Goal: Task Accomplishment & Management: Complete application form

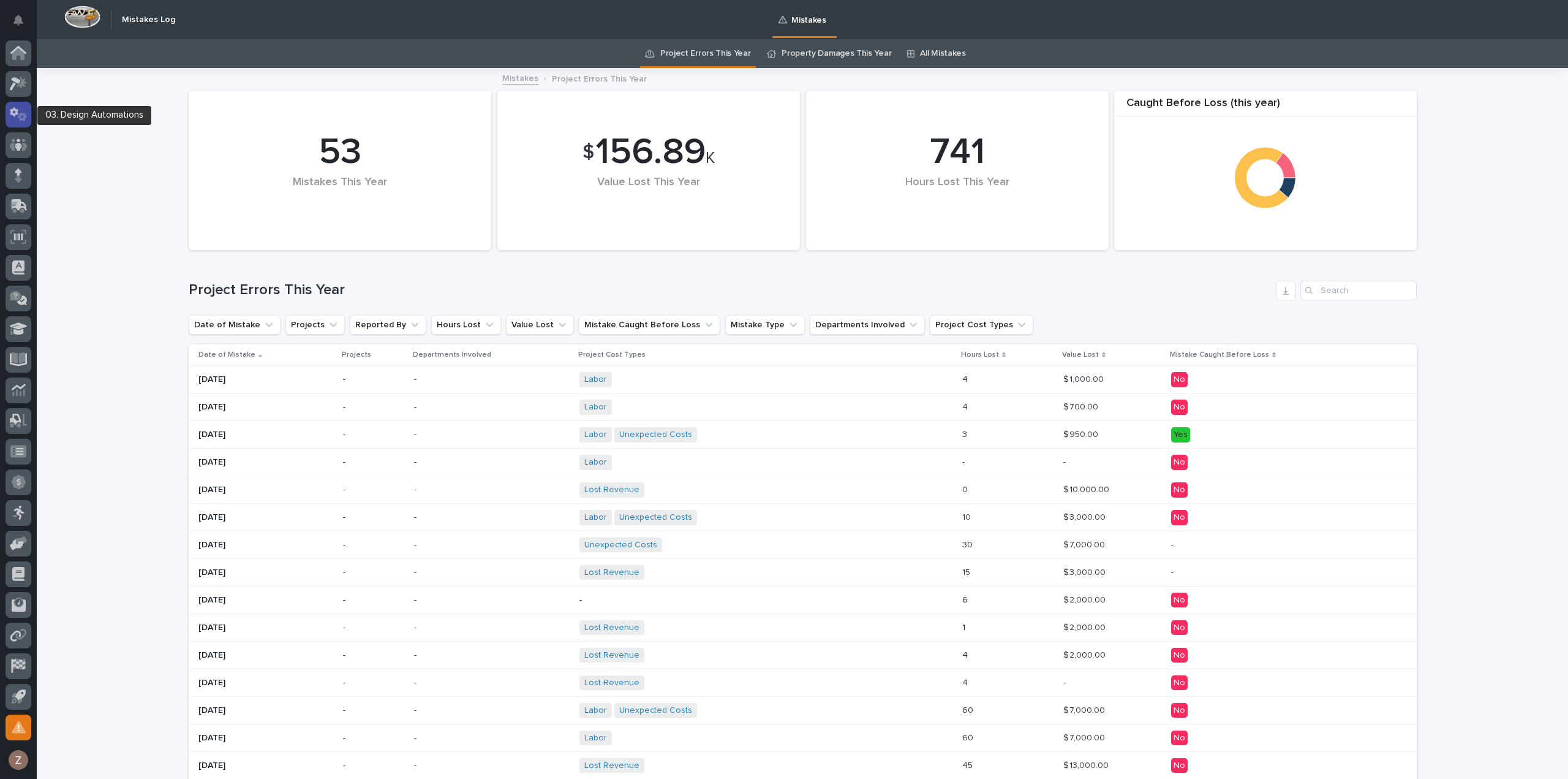
click at [24, 118] on icon at bounding box center [23, 115] width 9 height 9
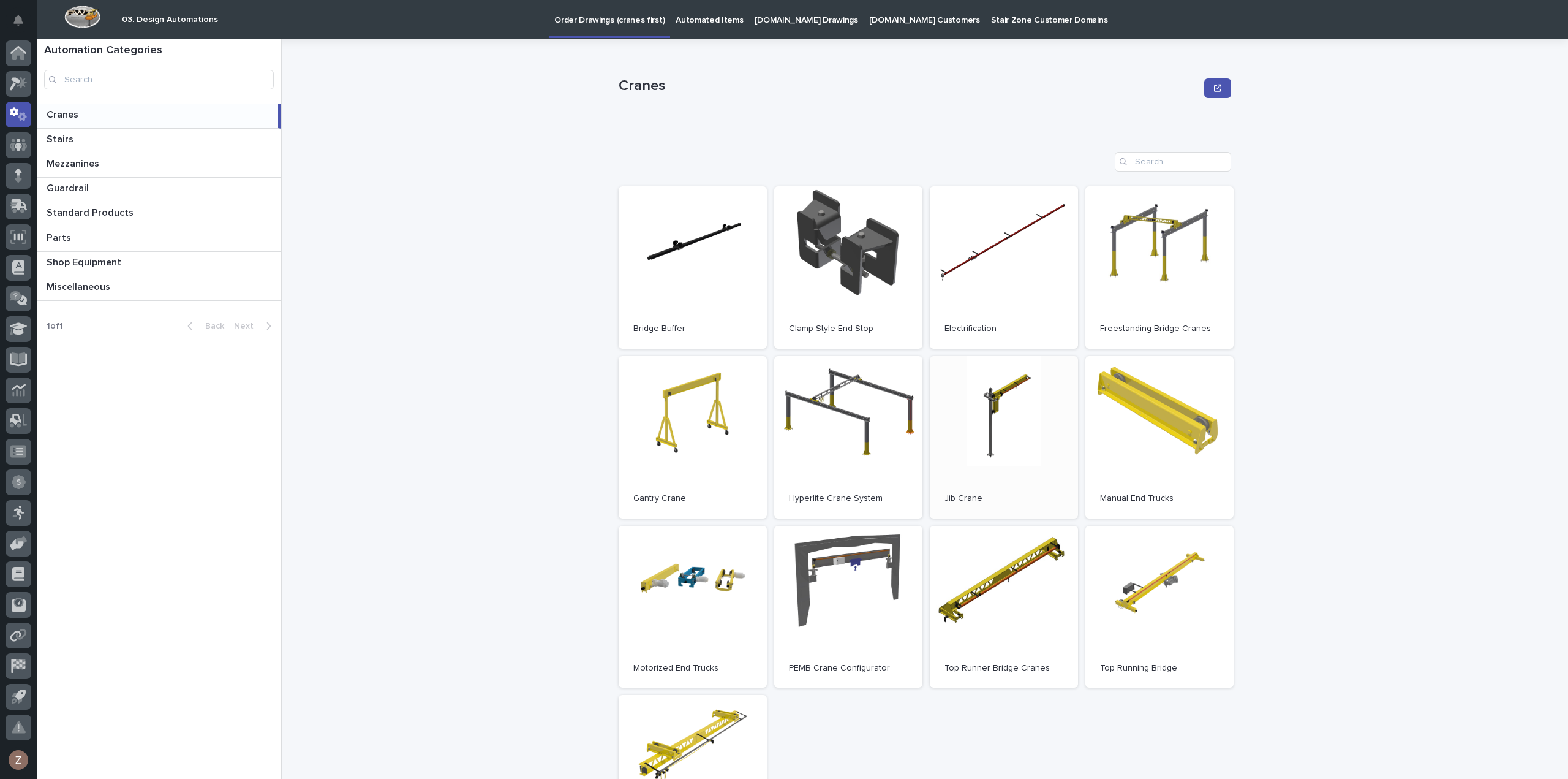
click at [1040, 443] on link "Open" at bounding box center [1004, 437] width 149 height 163
click at [17, 205] on icon at bounding box center [19, 204] width 16 height 11
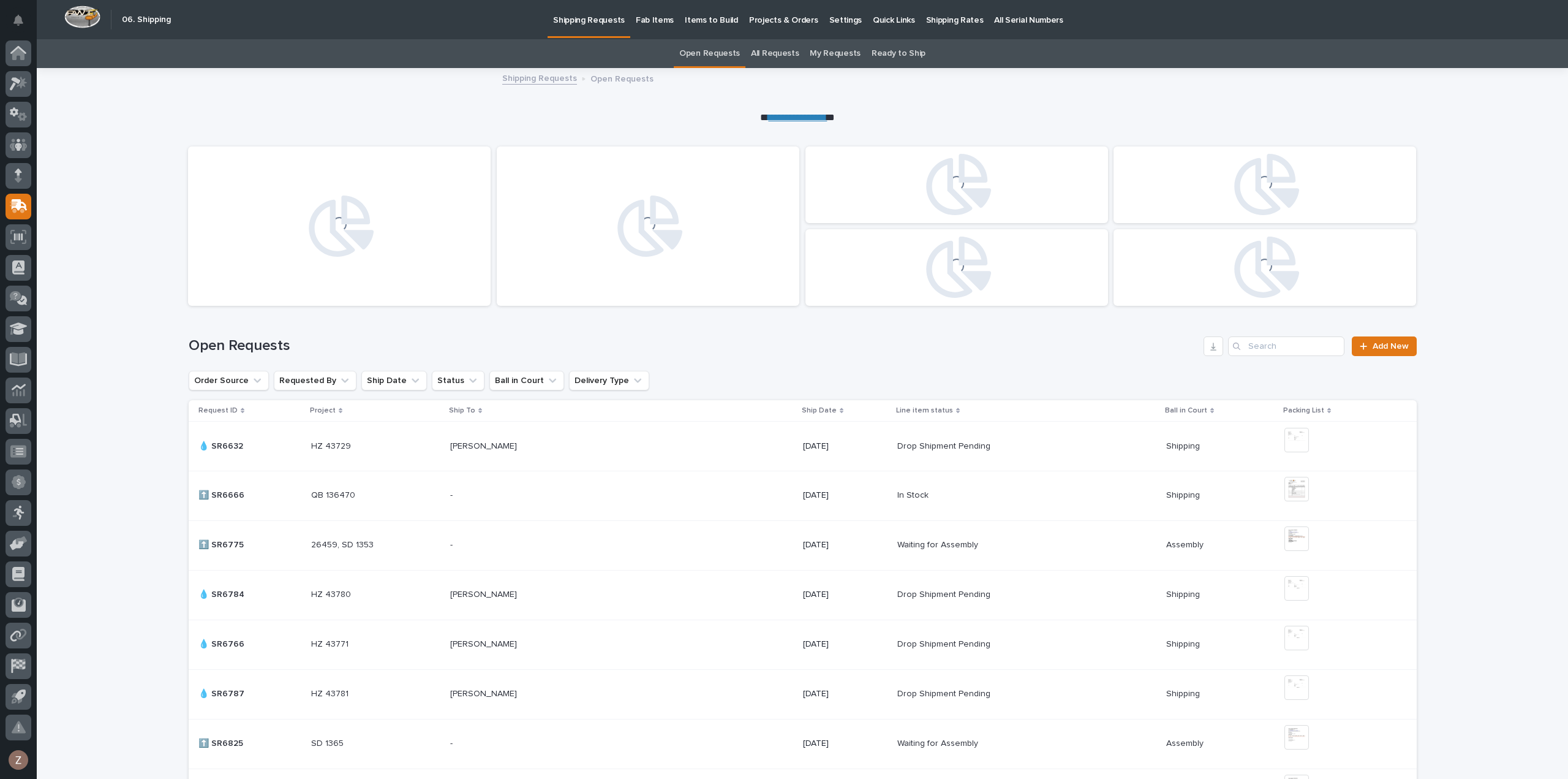
click at [926, 19] on p "Shipping Rates" at bounding box center [955, 12] width 58 height 26
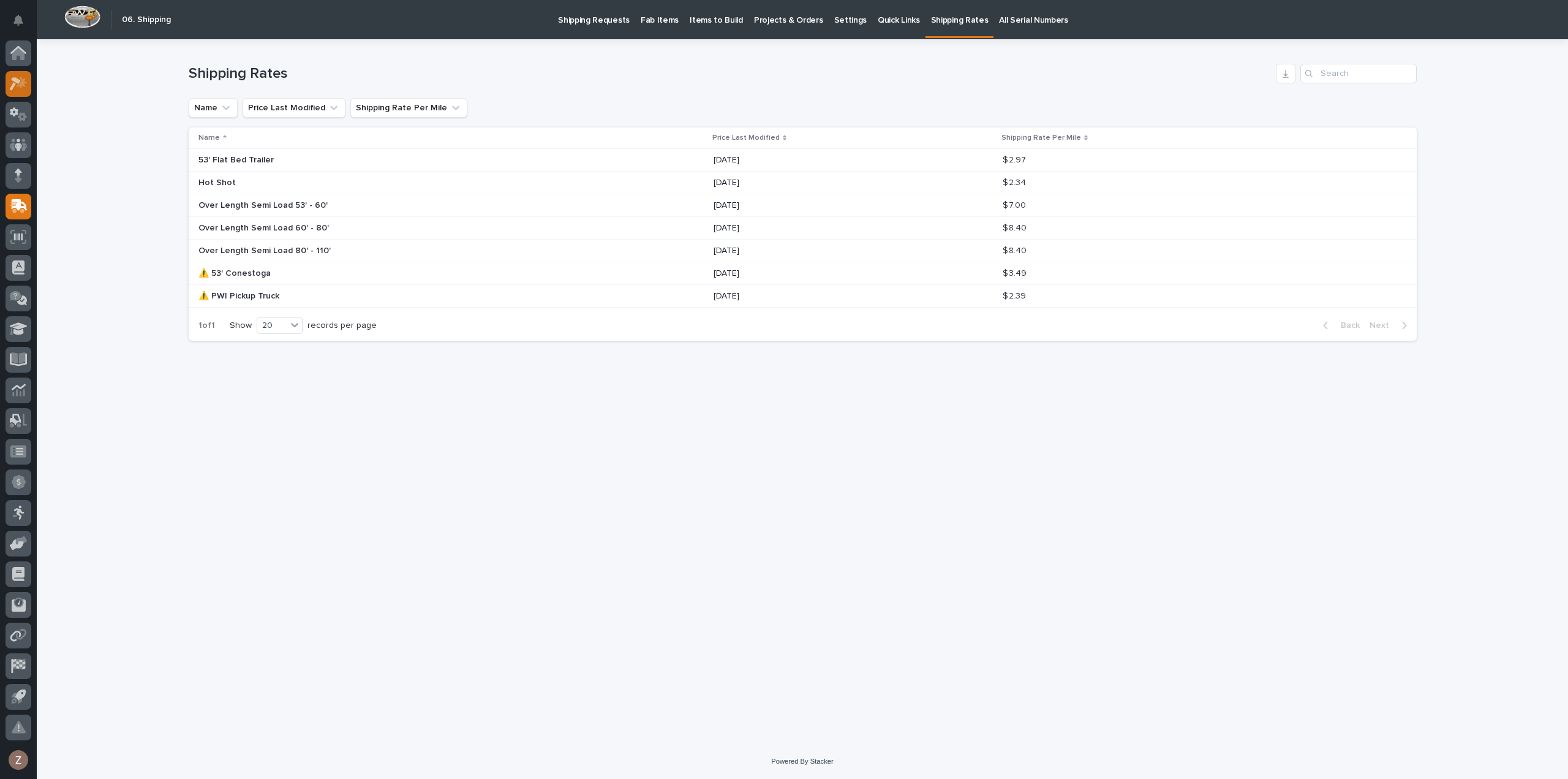
click at [22, 86] on icon at bounding box center [21, 81] width 10 height 12
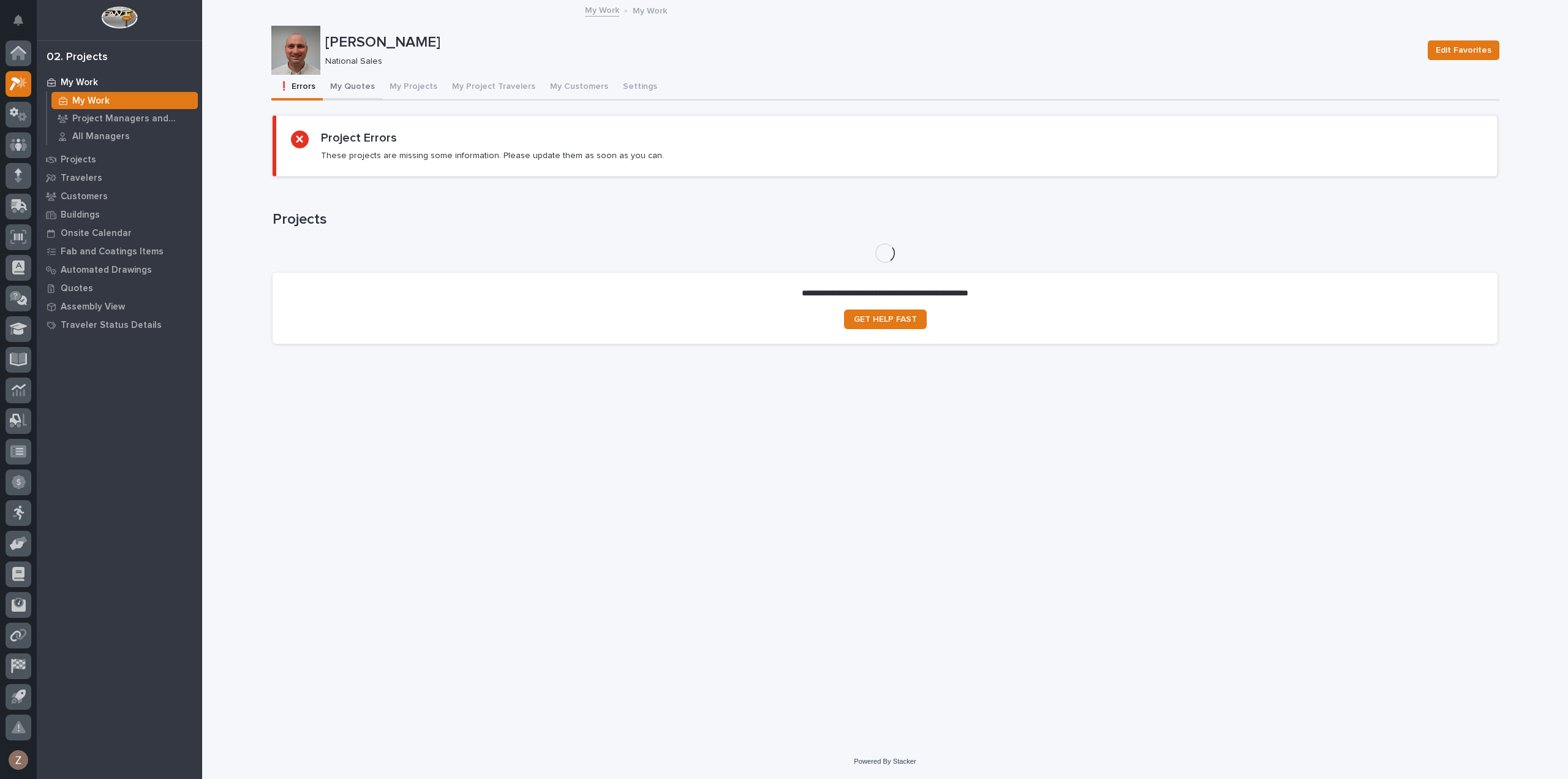
click at [372, 91] on button "My Quotes" at bounding box center [352, 87] width 60 height 26
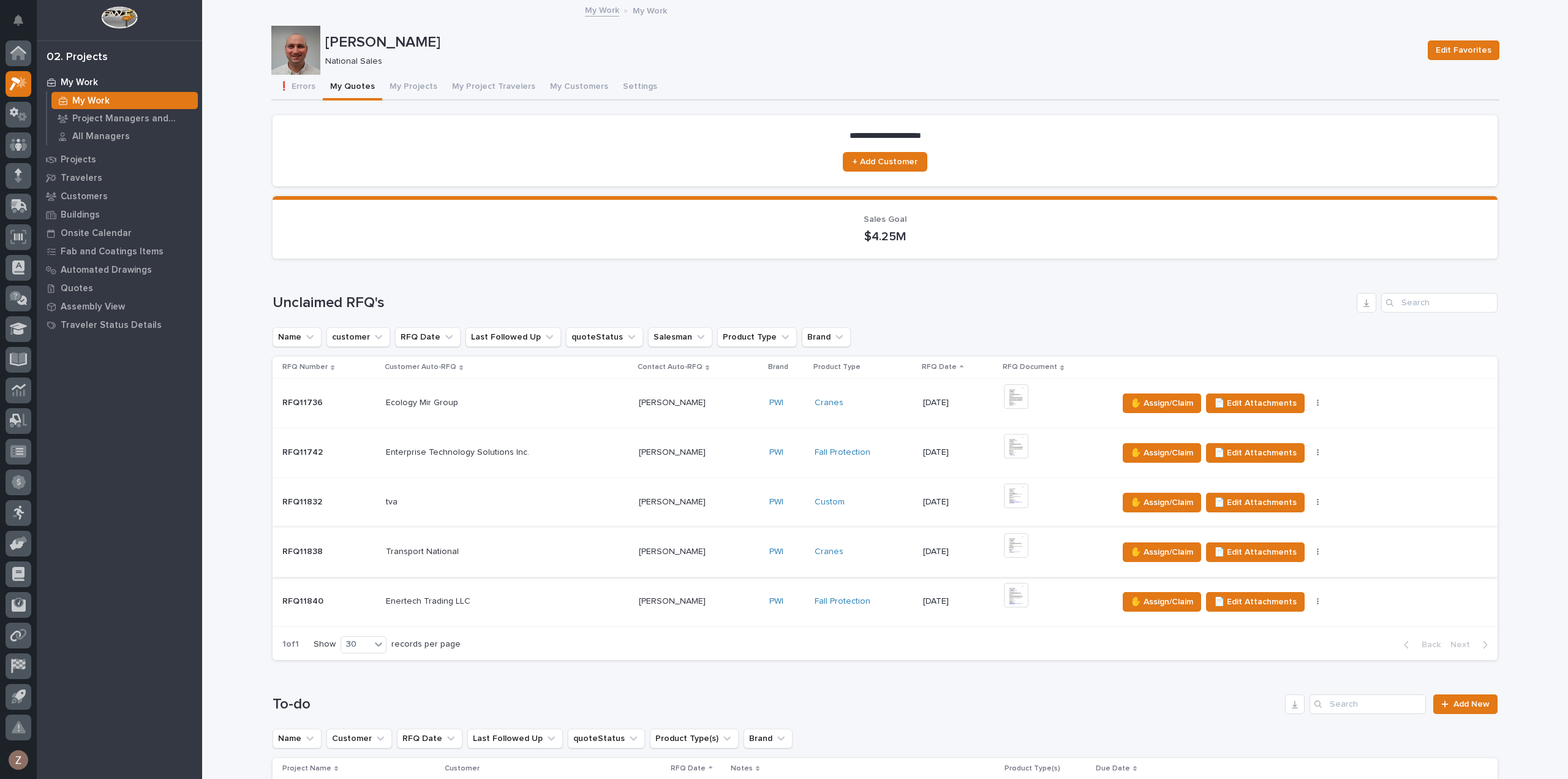
click at [1012, 546] on img at bounding box center [1016, 545] width 25 height 25
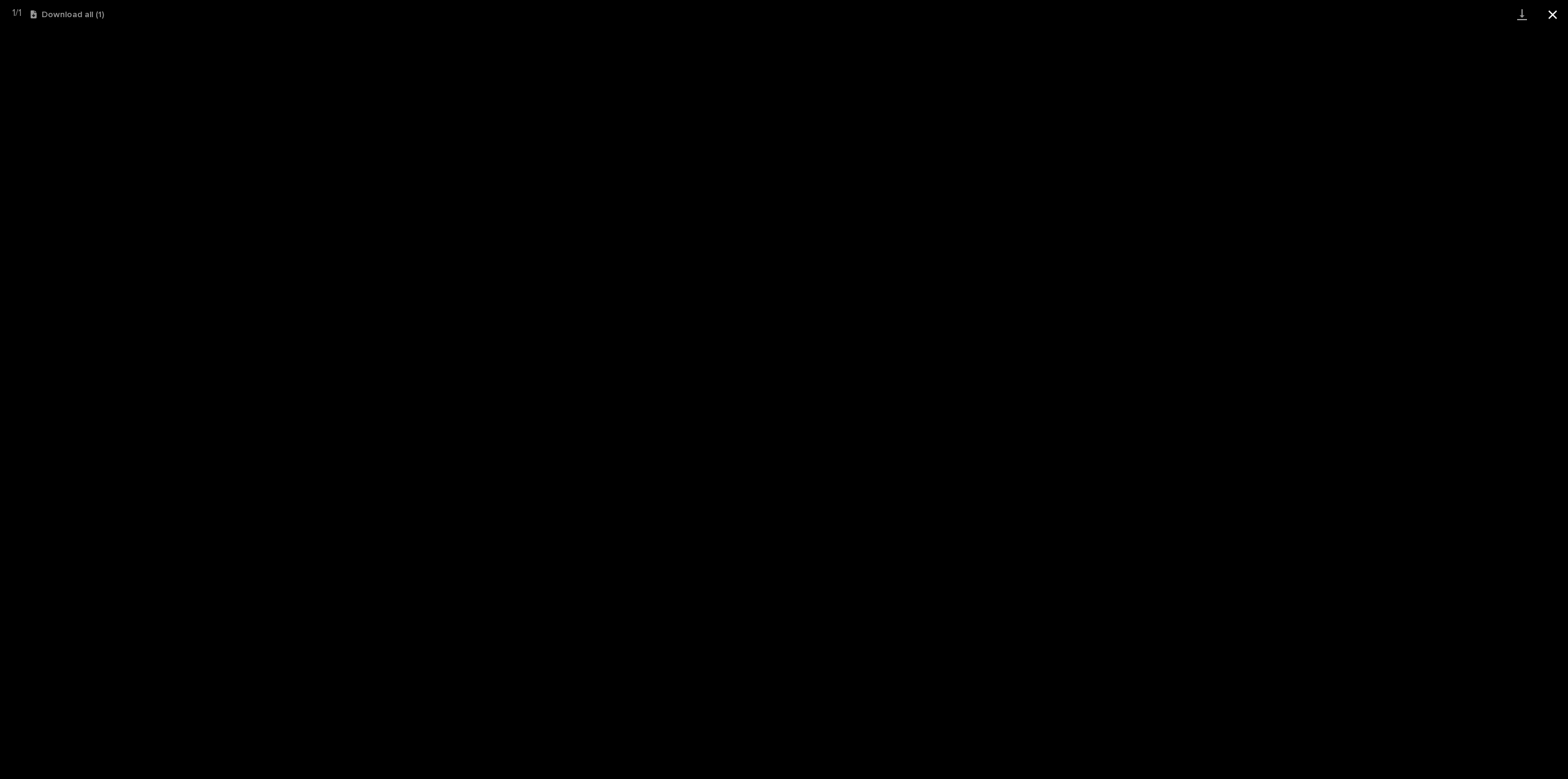
click at [1552, 12] on button "Close gallery" at bounding box center [1553, 14] width 30 height 28
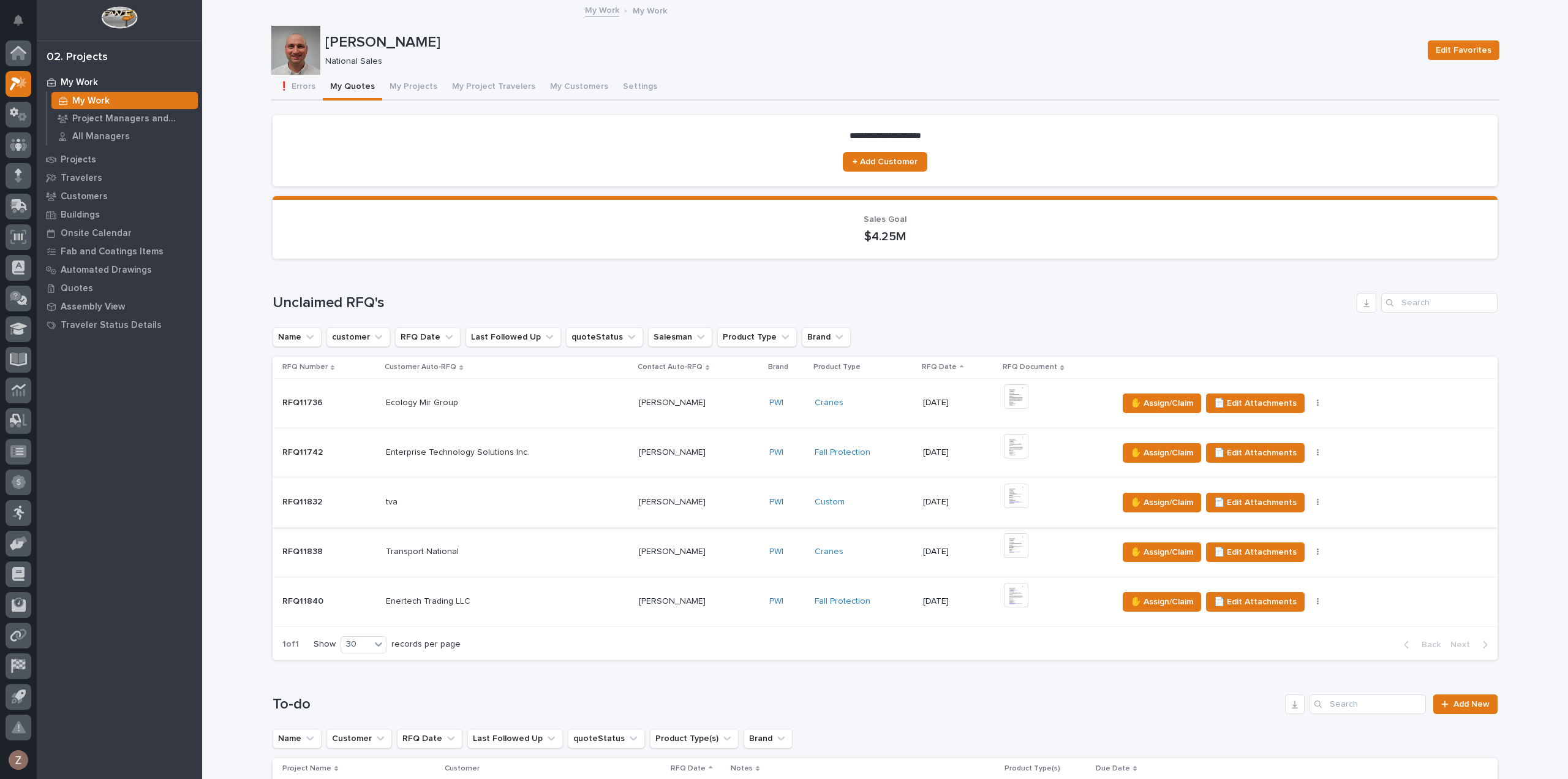
click at [1017, 491] on img at bounding box center [1016, 496] width 25 height 25
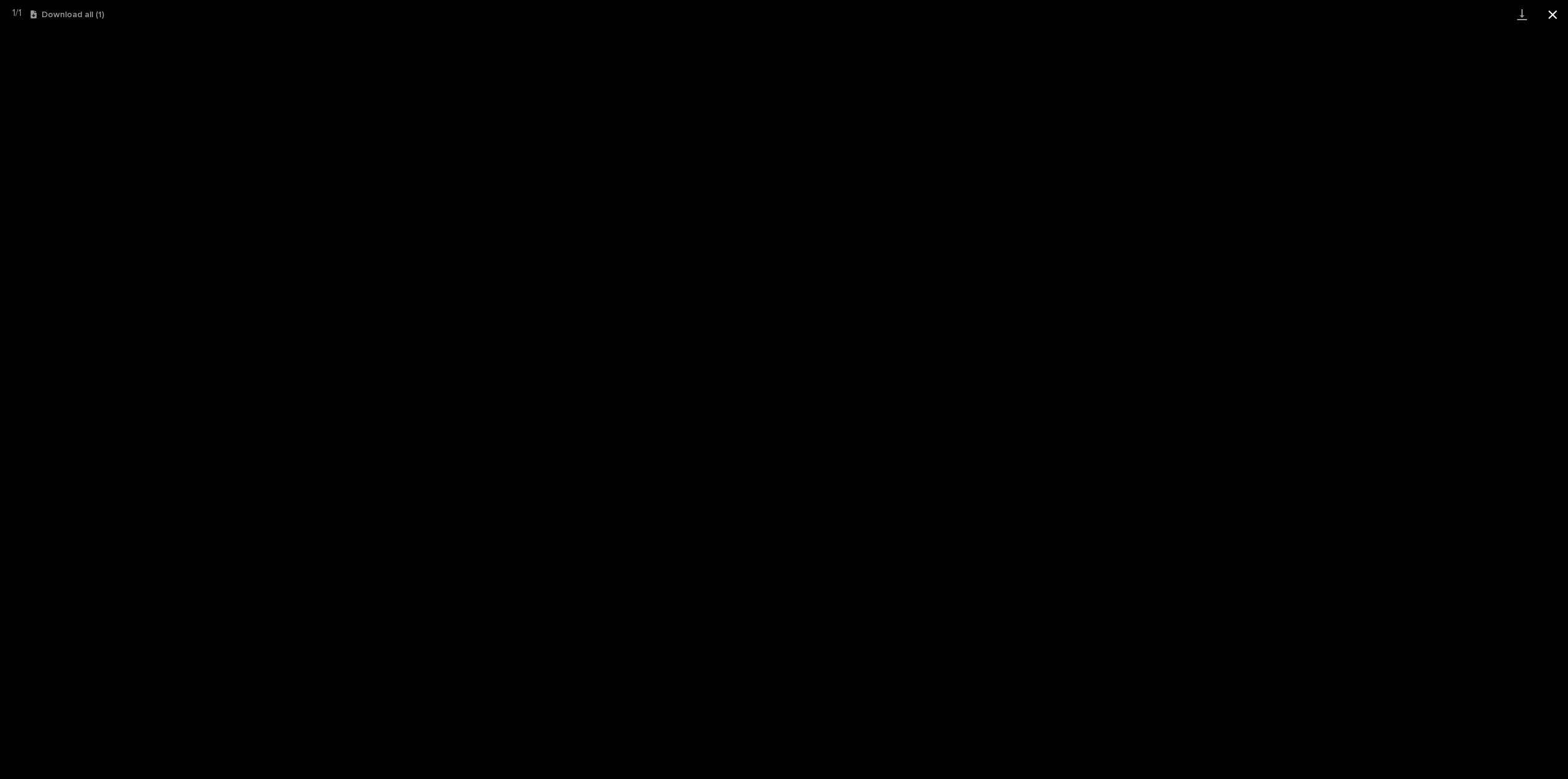
click at [1554, 13] on button "Close gallery" at bounding box center [1553, 14] width 30 height 28
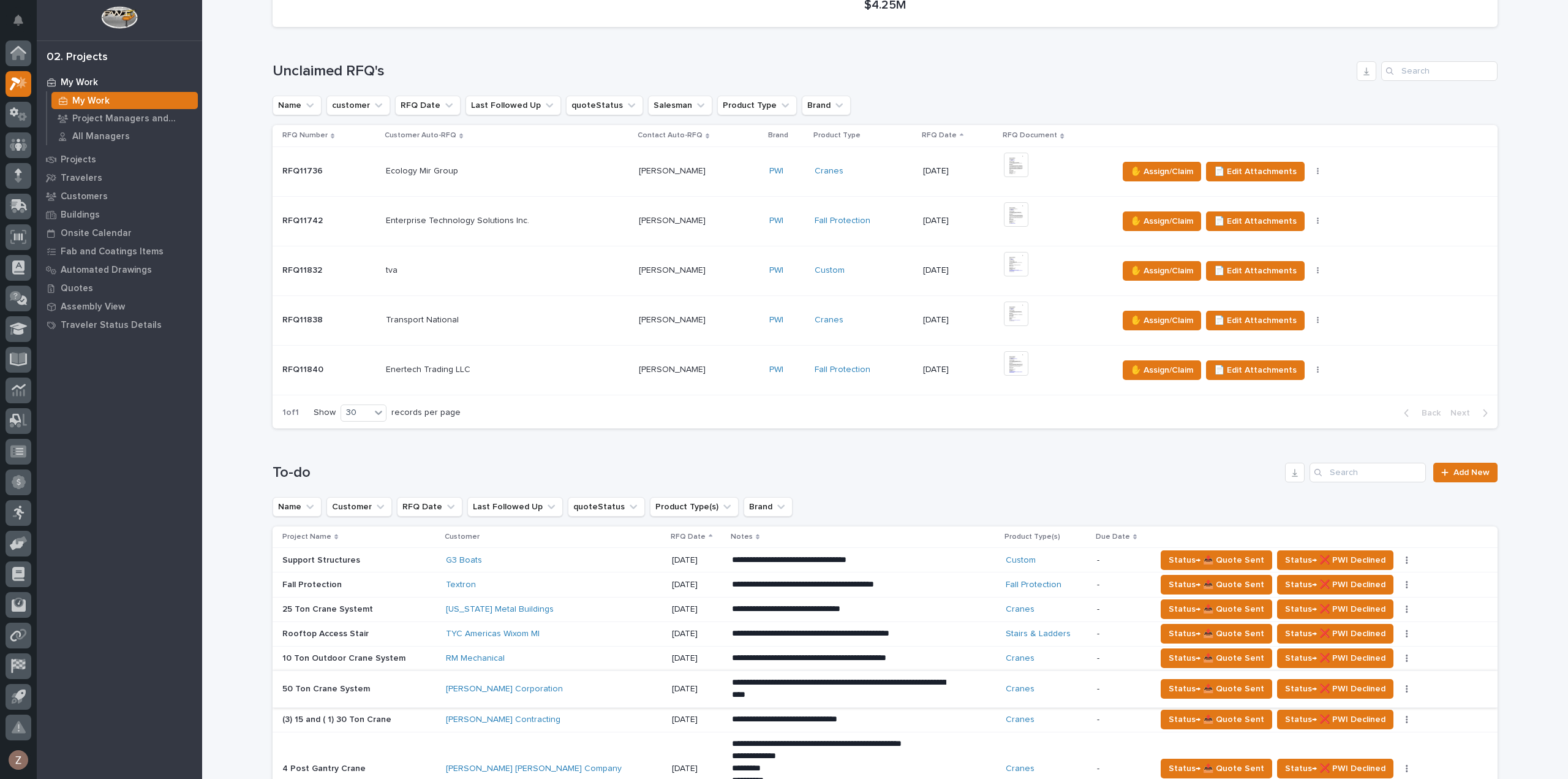
scroll to position [429, 0]
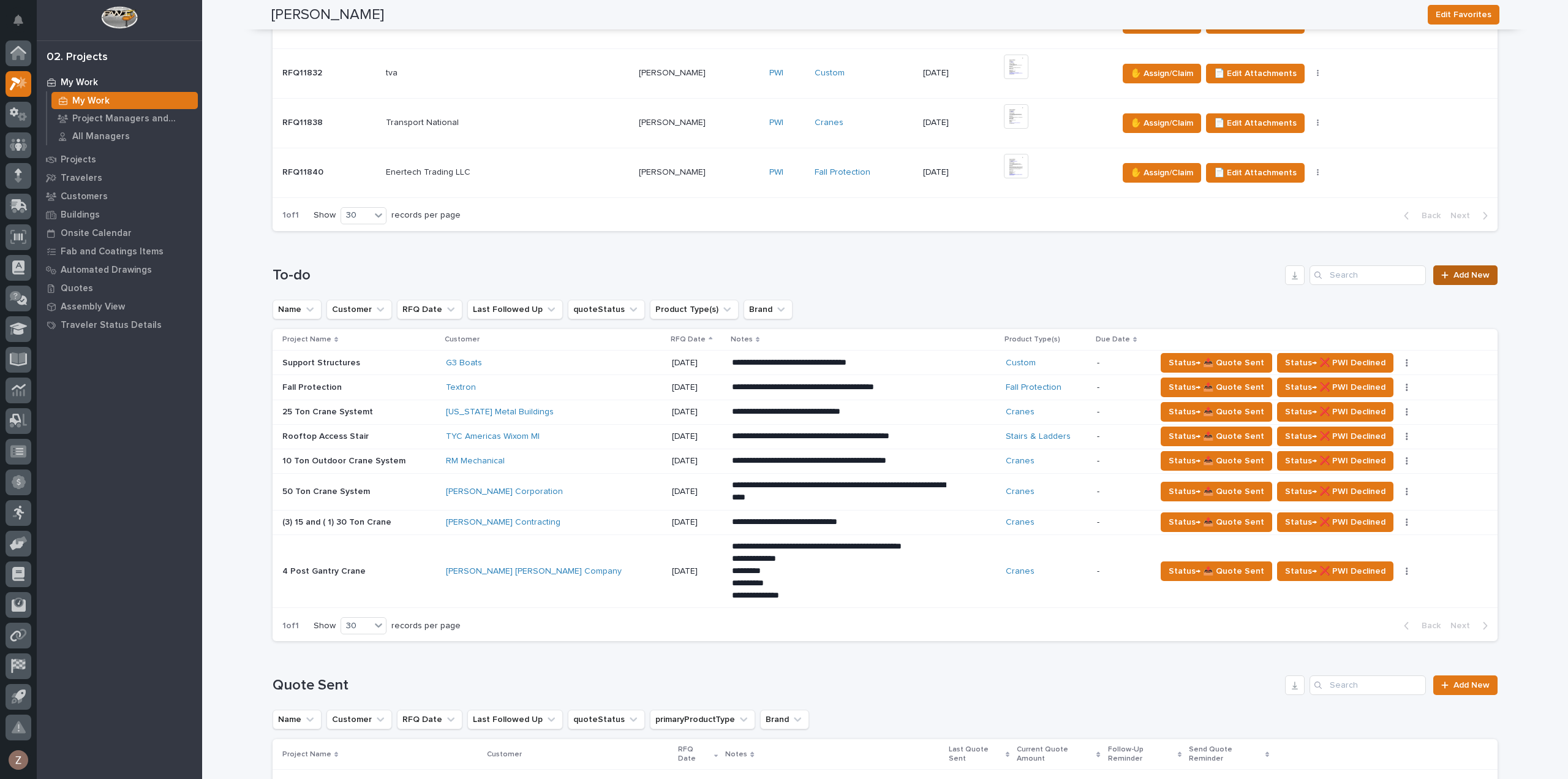
click at [1468, 272] on span "Add New" at bounding box center [1471, 274] width 36 height 9
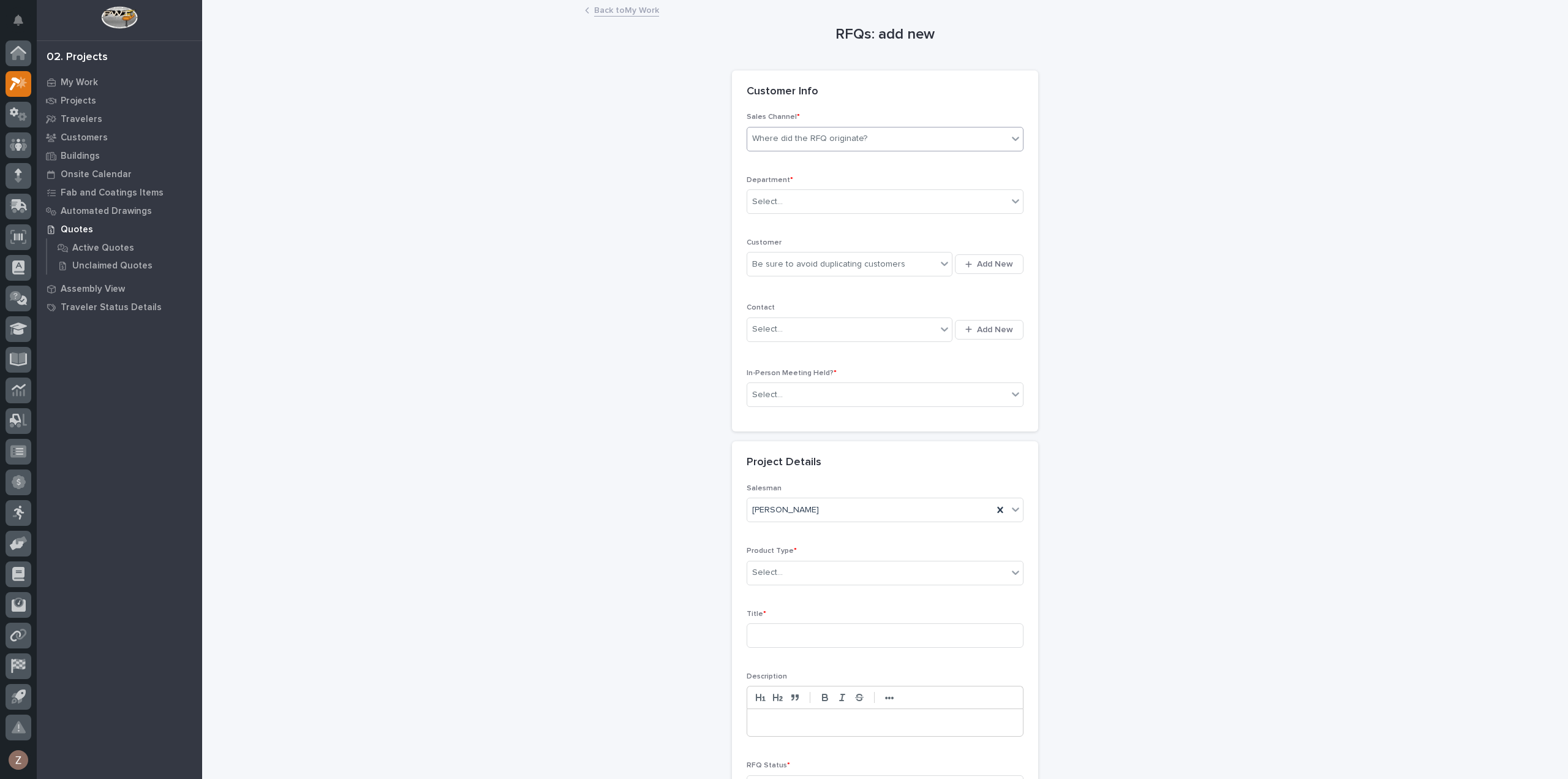
click at [783, 131] on div "Where did the RFQ originate?" at bounding box center [877, 138] width 260 height 20
click at [782, 175] on div "PWI" at bounding box center [880, 184] width 275 height 22
click at [783, 199] on div "Select..." at bounding box center [877, 202] width 260 height 20
click at [781, 223] on span "National Sales" at bounding box center [778, 223] width 62 height 13
click at [769, 258] on div "Be sure to avoid duplicating customers" at bounding box center [829, 265] width 153 height 13
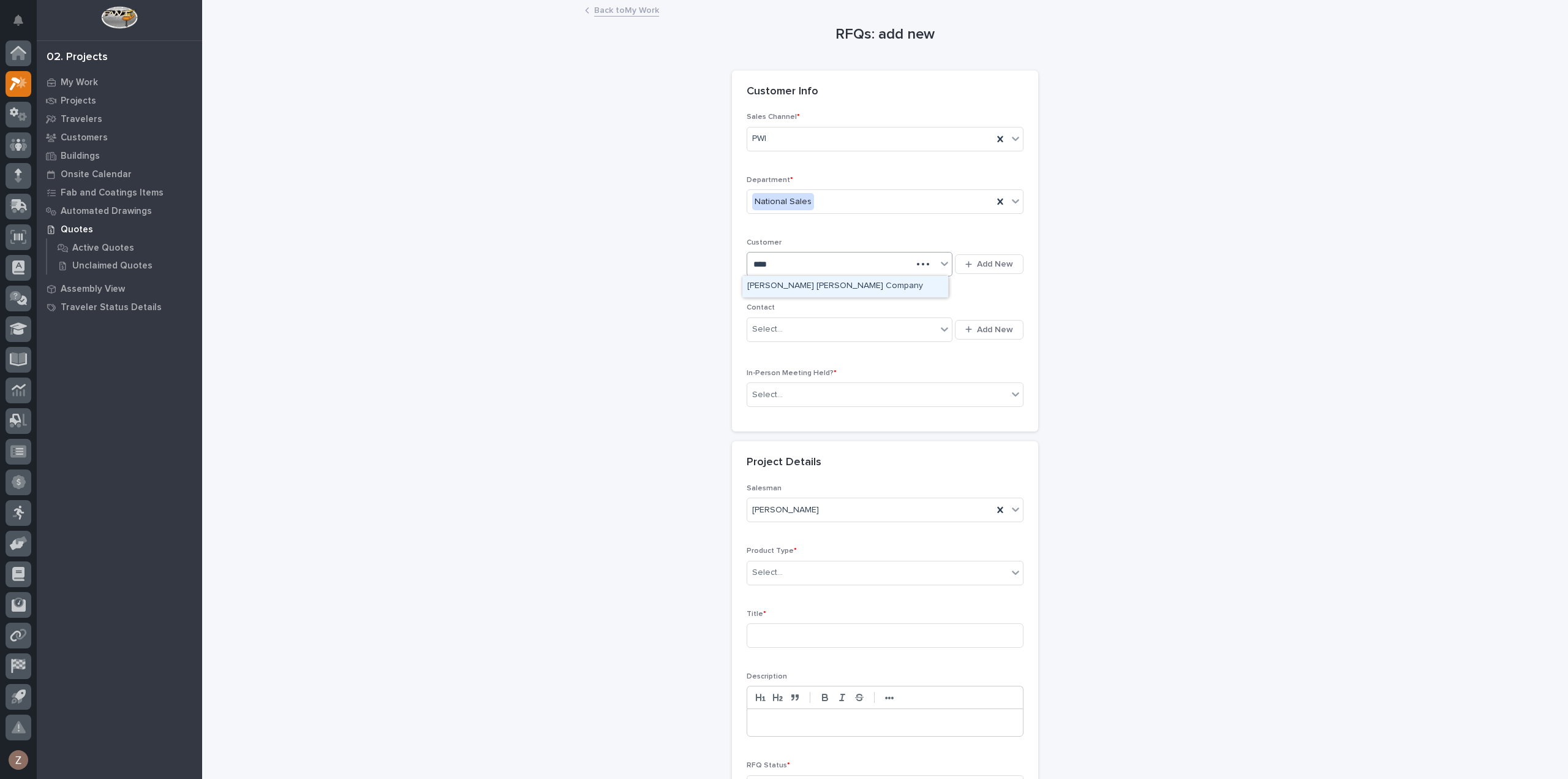
type input "*****"
click at [798, 283] on div "Deshazo Crane Company" at bounding box center [846, 286] width 206 height 22
click at [806, 323] on div "Select..." at bounding box center [842, 328] width 189 height 20
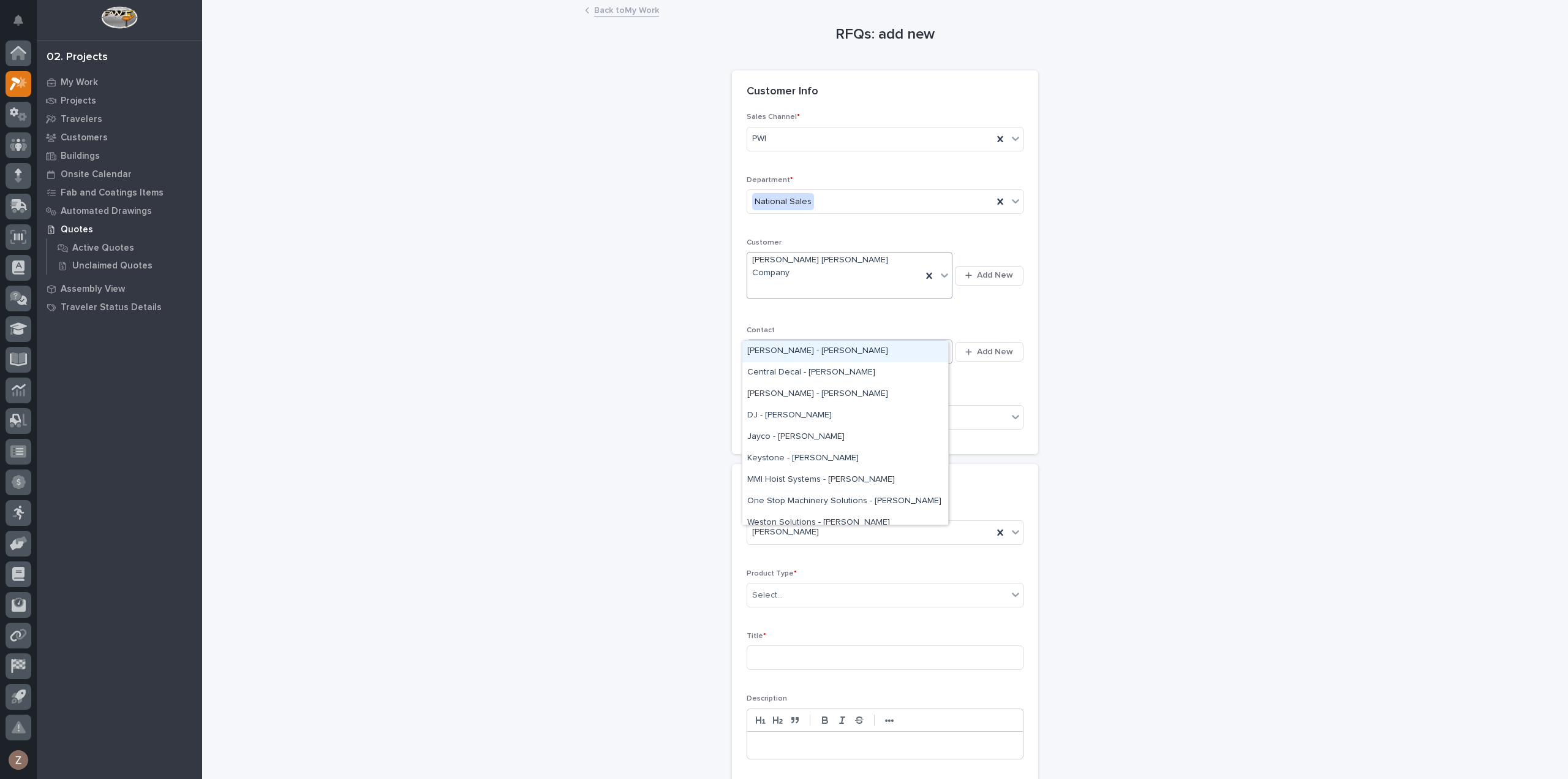
type input "****"
click at [817, 372] on div "Deshazo - Angel Crespo" at bounding box center [846, 373] width 206 height 22
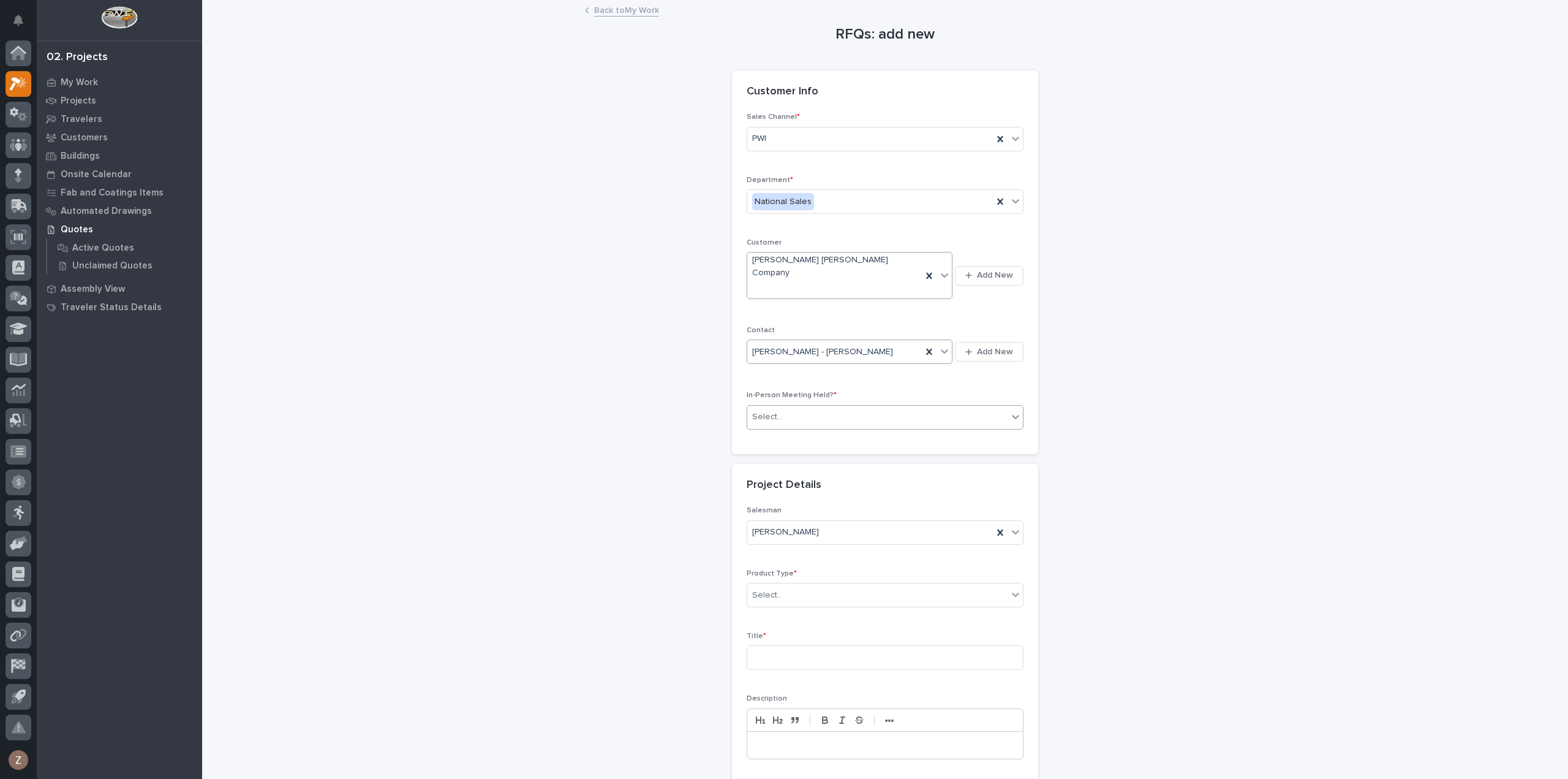
click at [803, 407] on div "Select..." at bounding box center [877, 416] width 260 height 20
click at [802, 437] on div "No" at bounding box center [880, 437] width 275 height 22
click at [806, 585] on div "Select..." at bounding box center [877, 594] width 260 height 20
click at [807, 612] on div "Cranes" at bounding box center [880, 614] width 275 height 22
click at [803, 646] on input at bounding box center [885, 658] width 277 height 25
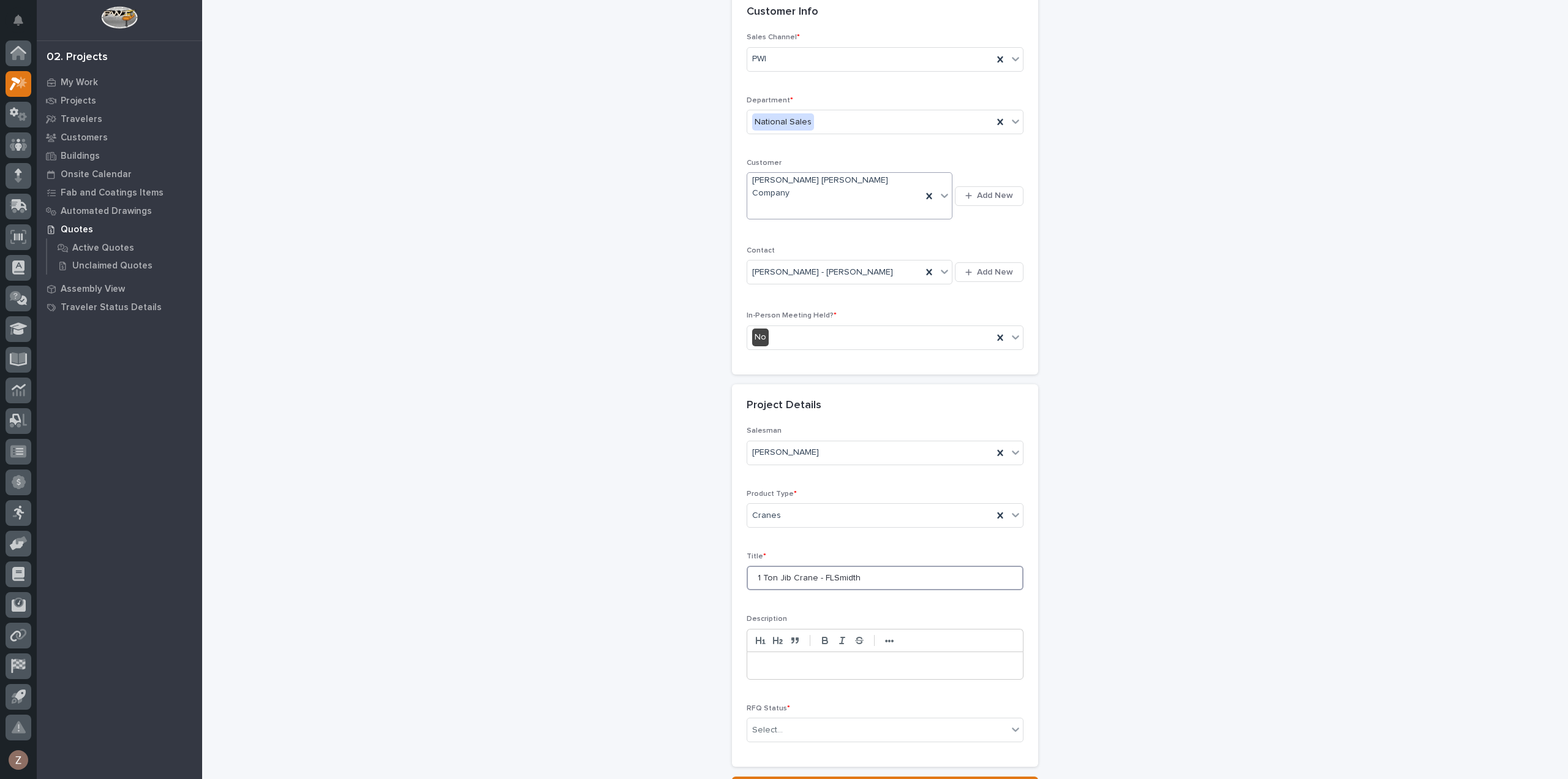
scroll to position [166, 0]
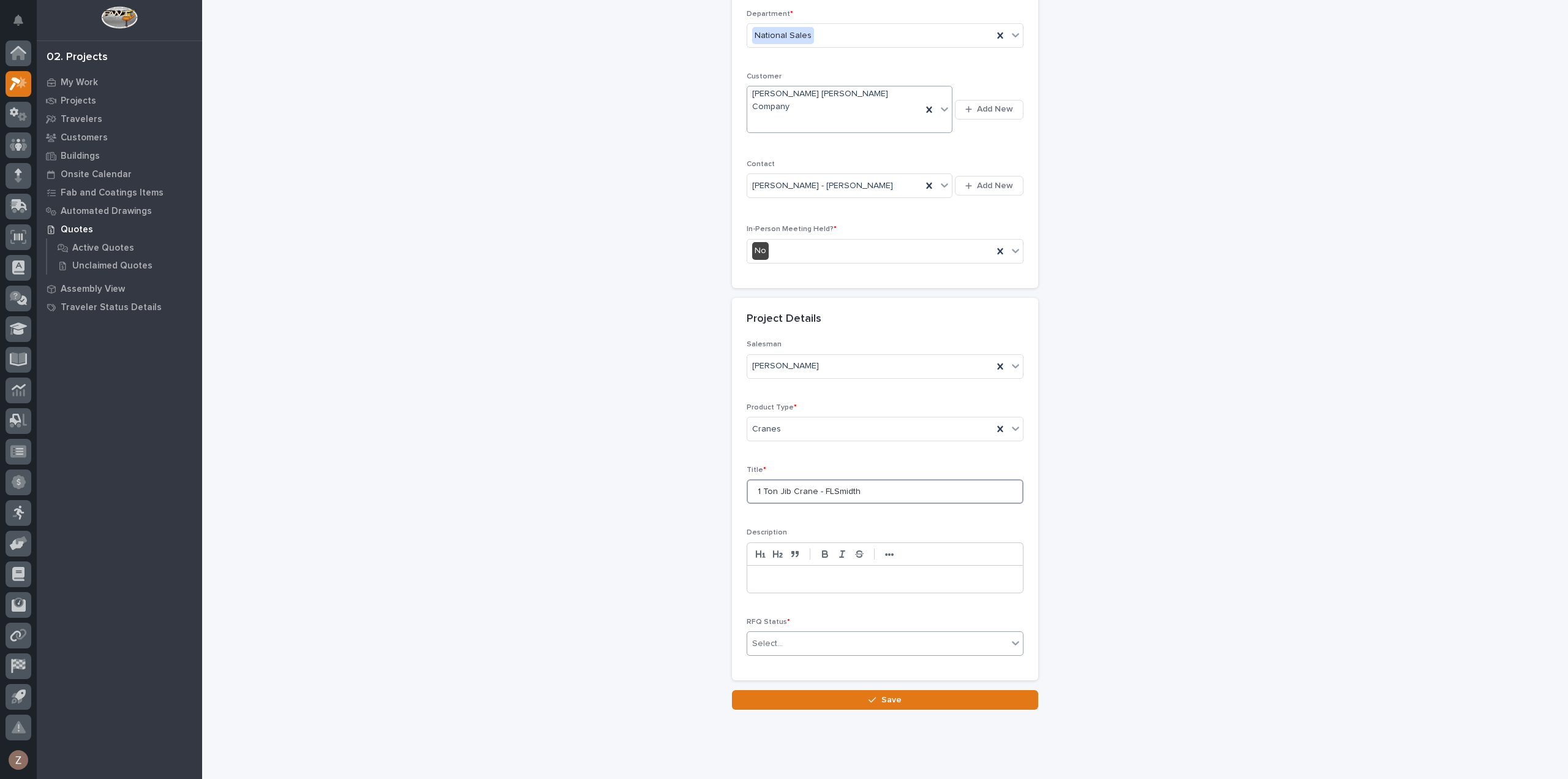
type input "1 Ton Jib Crane - FLSmidth"
click at [822, 633] on div "Select..." at bounding box center [877, 643] width 260 height 20
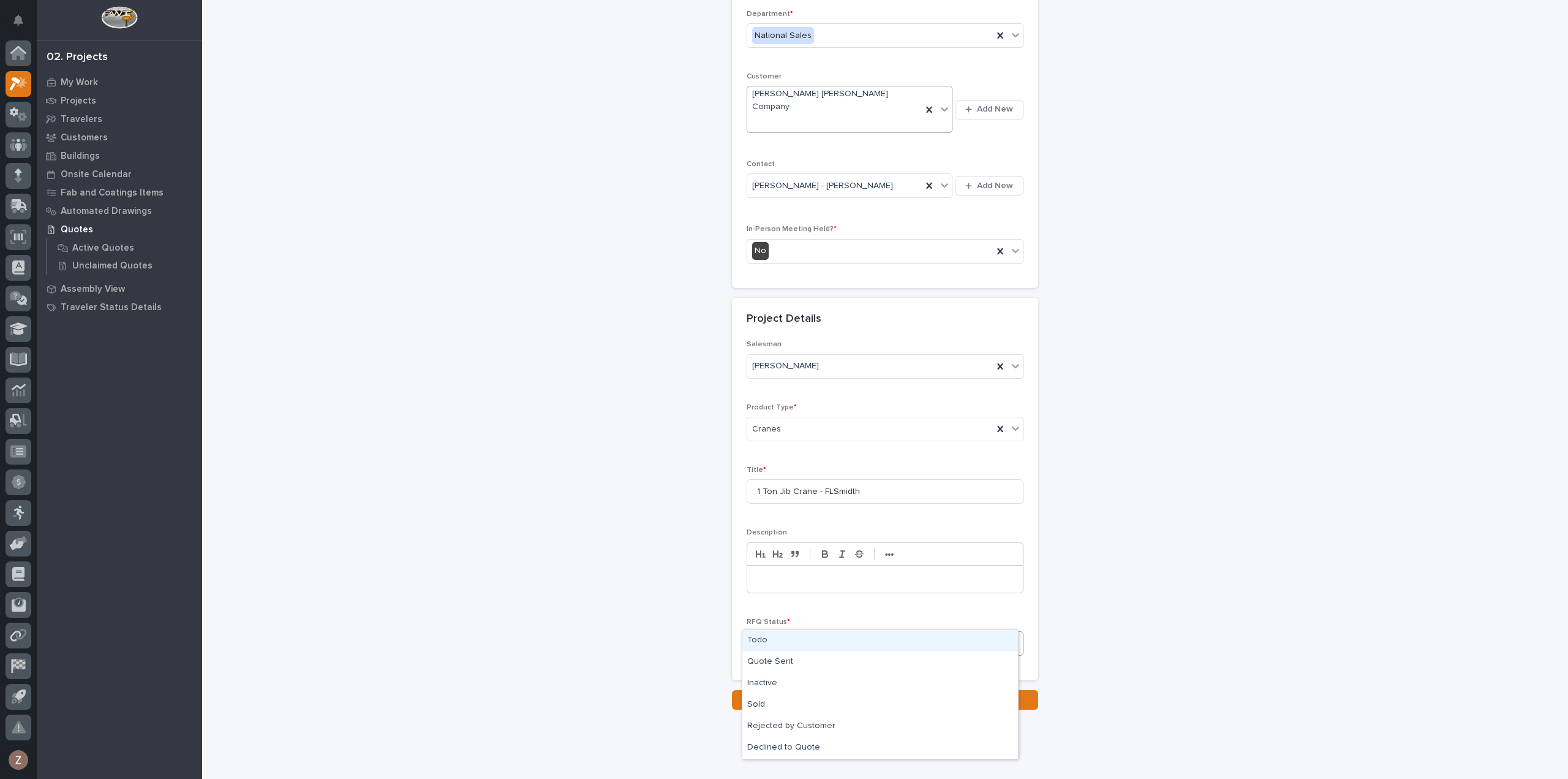
click at [810, 642] on div "Todo" at bounding box center [880, 641] width 275 height 22
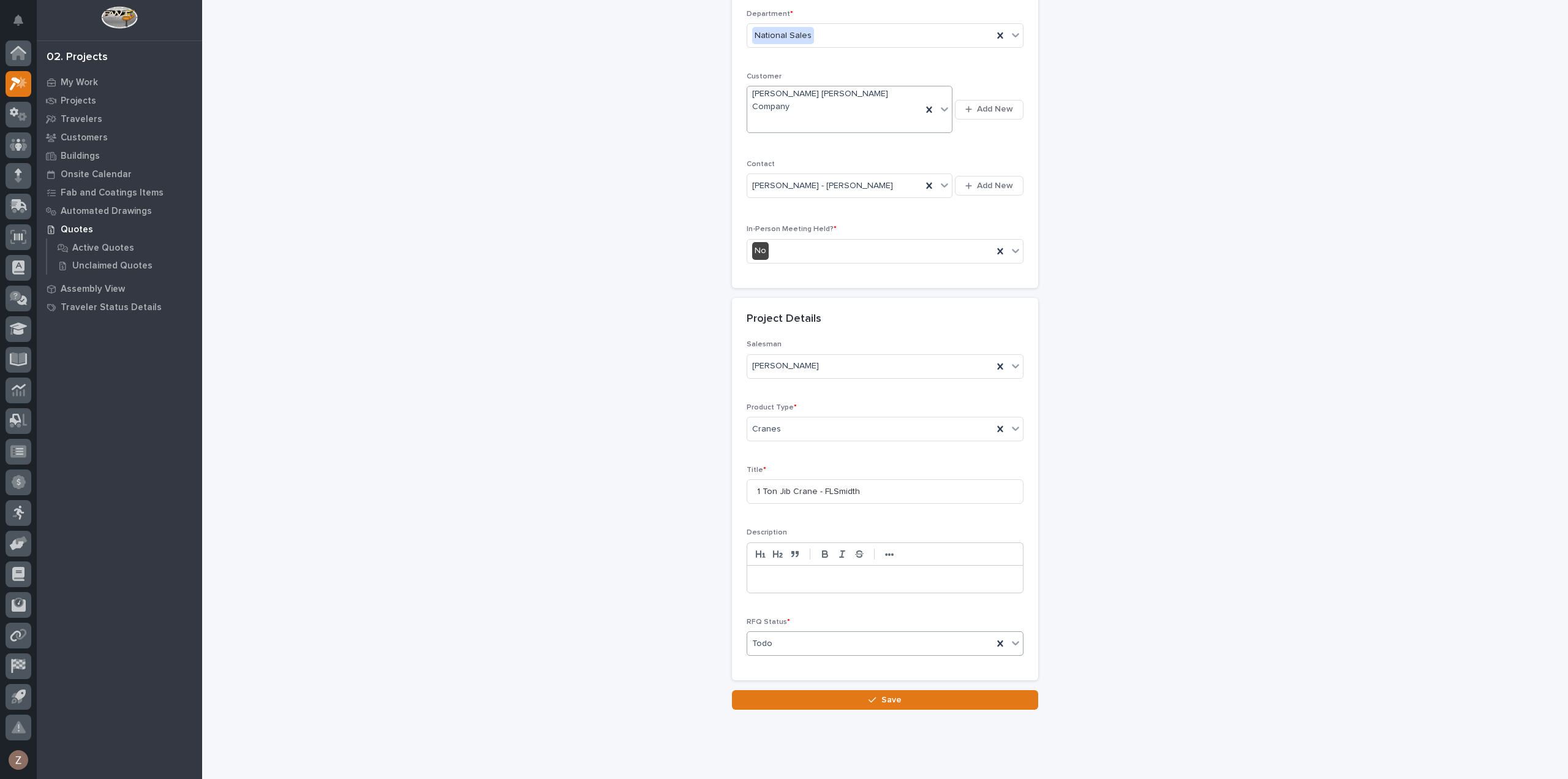
click at [809, 690] on button "Save" at bounding box center [886, 699] width 307 height 20
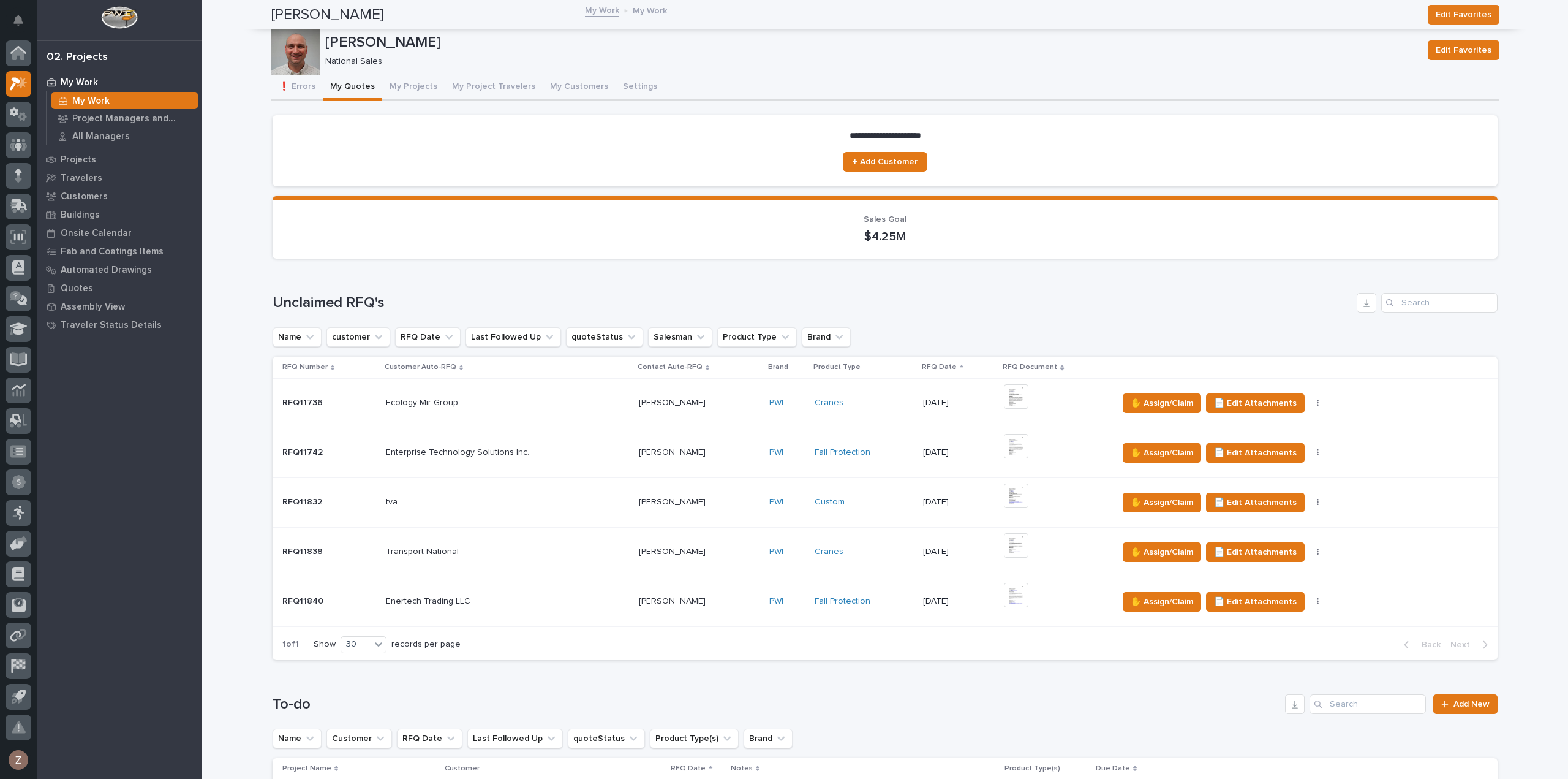
scroll to position [552, 0]
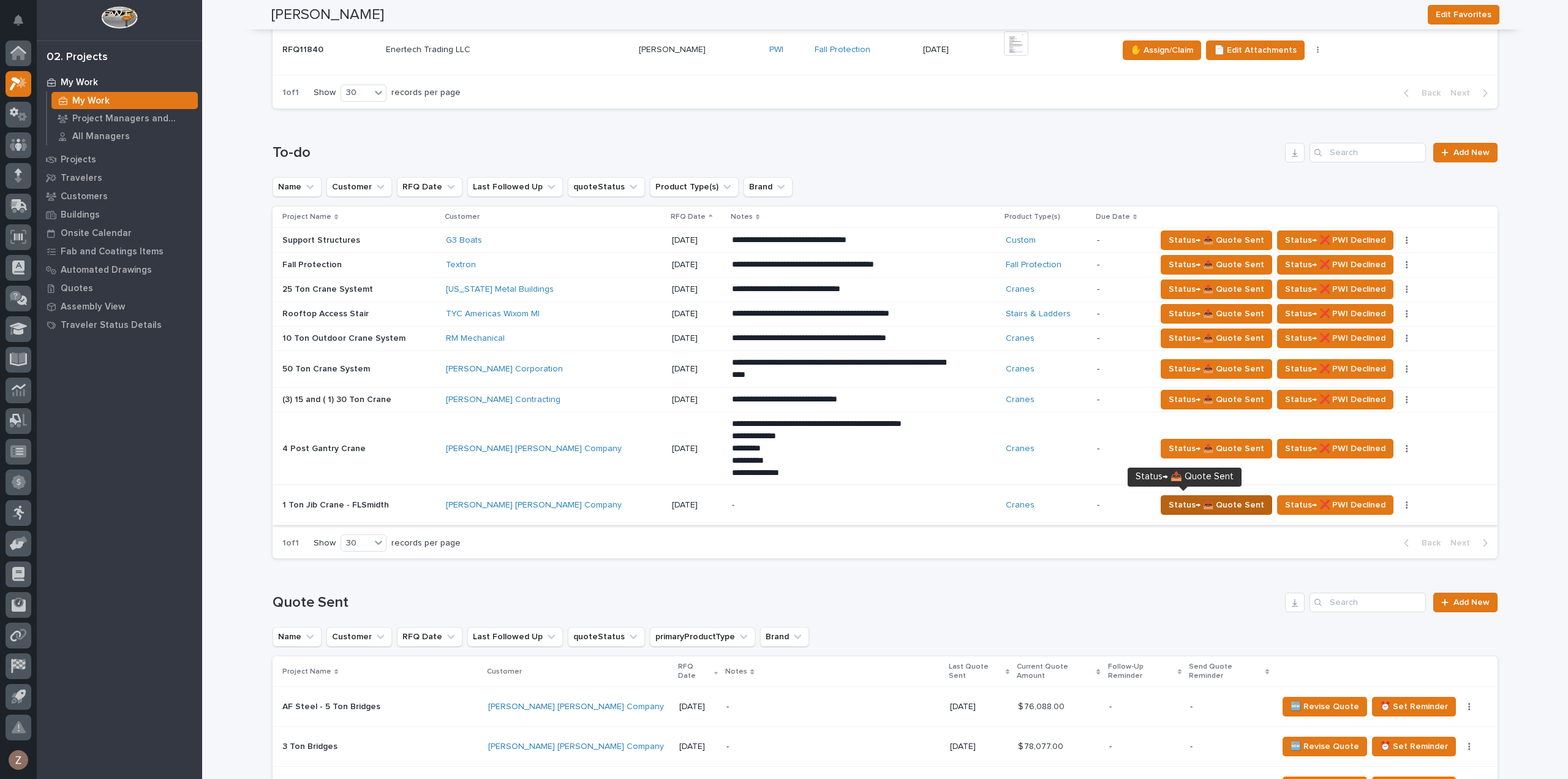
click at [1209, 502] on span "Status→ 📤 Quote Sent" at bounding box center [1216, 505] width 96 height 15
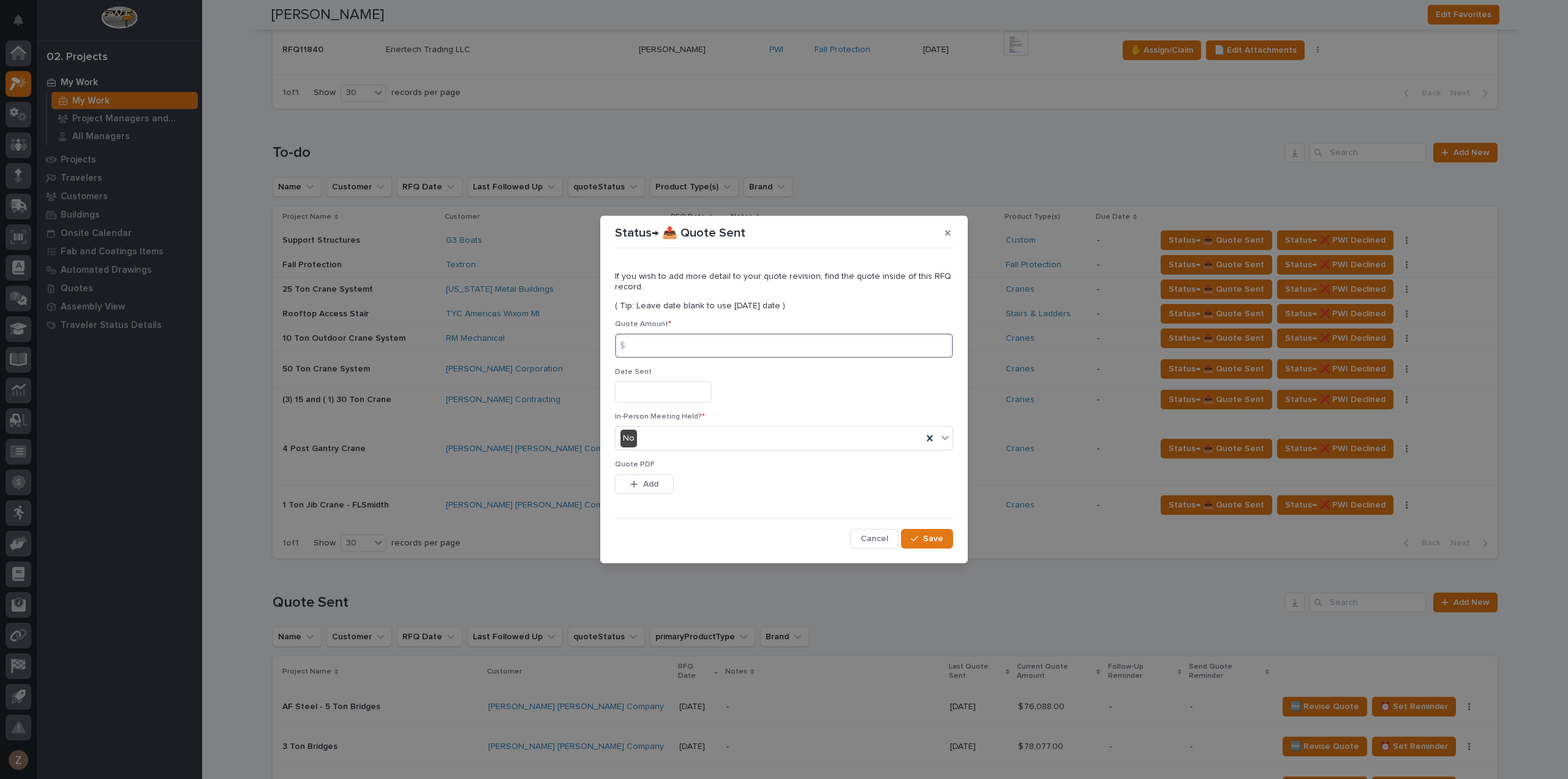
click at [743, 349] on input at bounding box center [784, 345] width 338 height 25
type input "9720"
click at [643, 388] on input "text" at bounding box center [663, 392] width 97 height 22
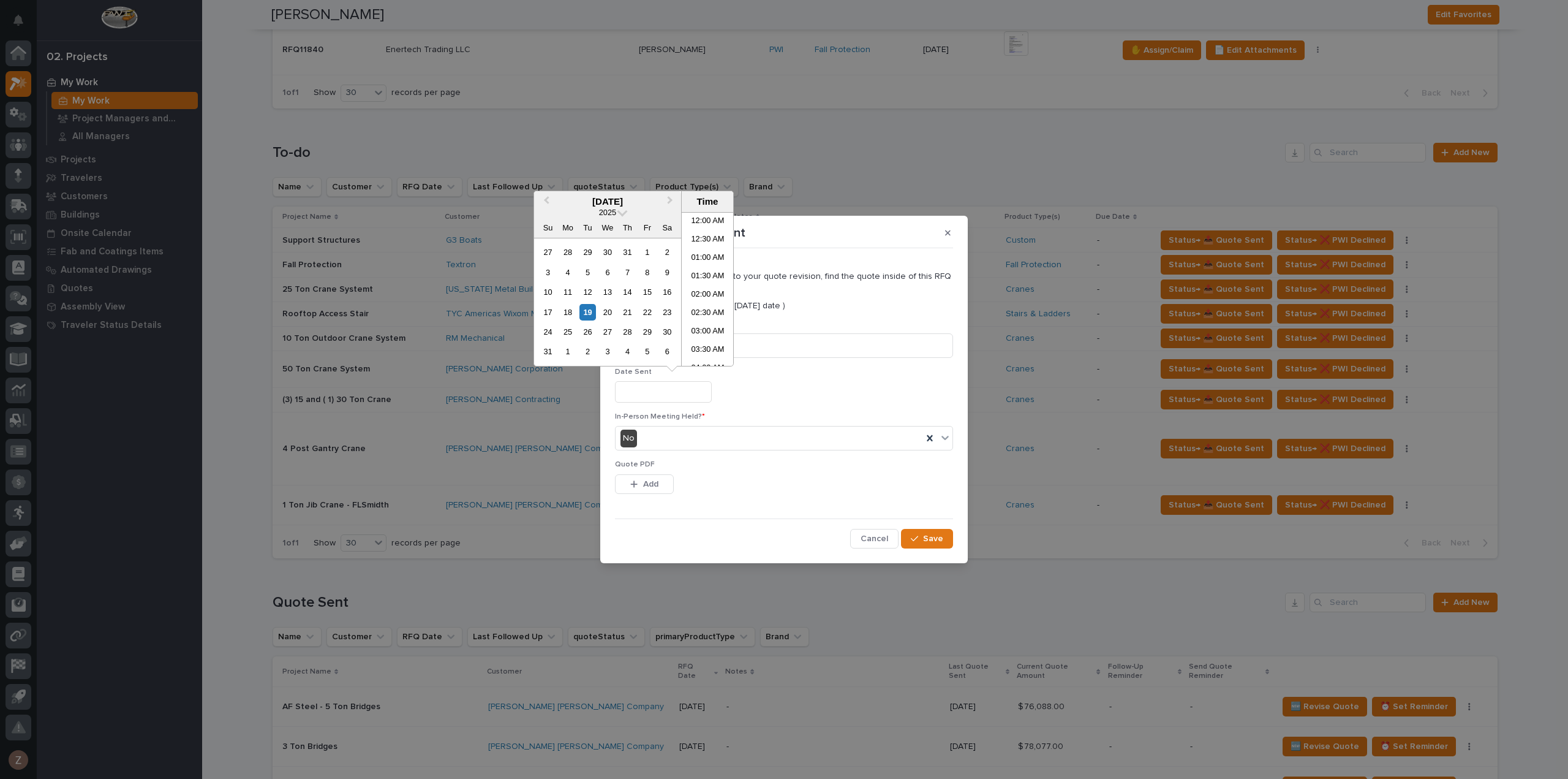
scroll to position [484, 0]
click at [701, 286] on li "03:00 PM" at bounding box center [708, 289] width 52 height 18
type input "**********"
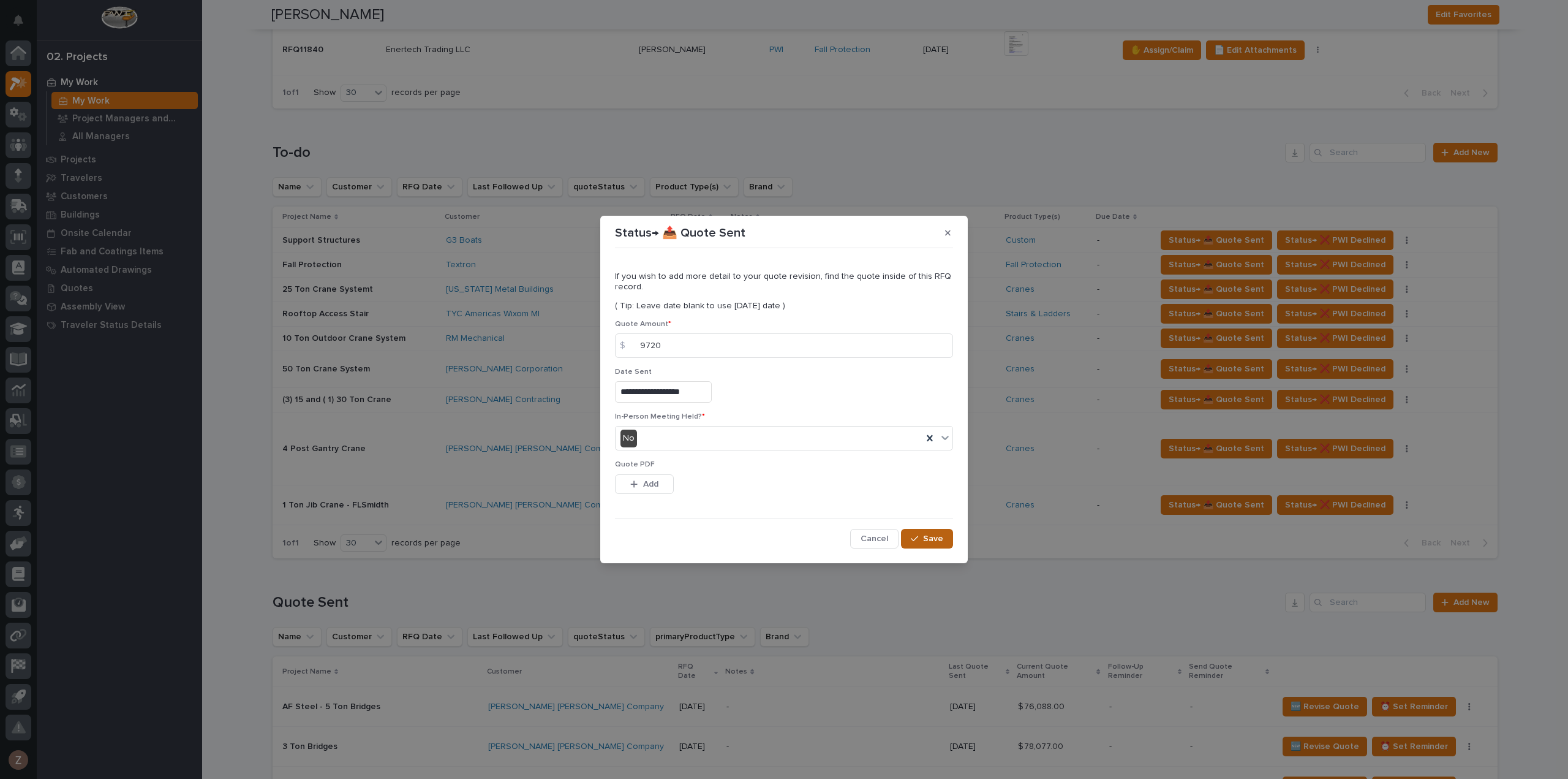
click at [943, 538] on button "Save" at bounding box center [926, 539] width 52 height 20
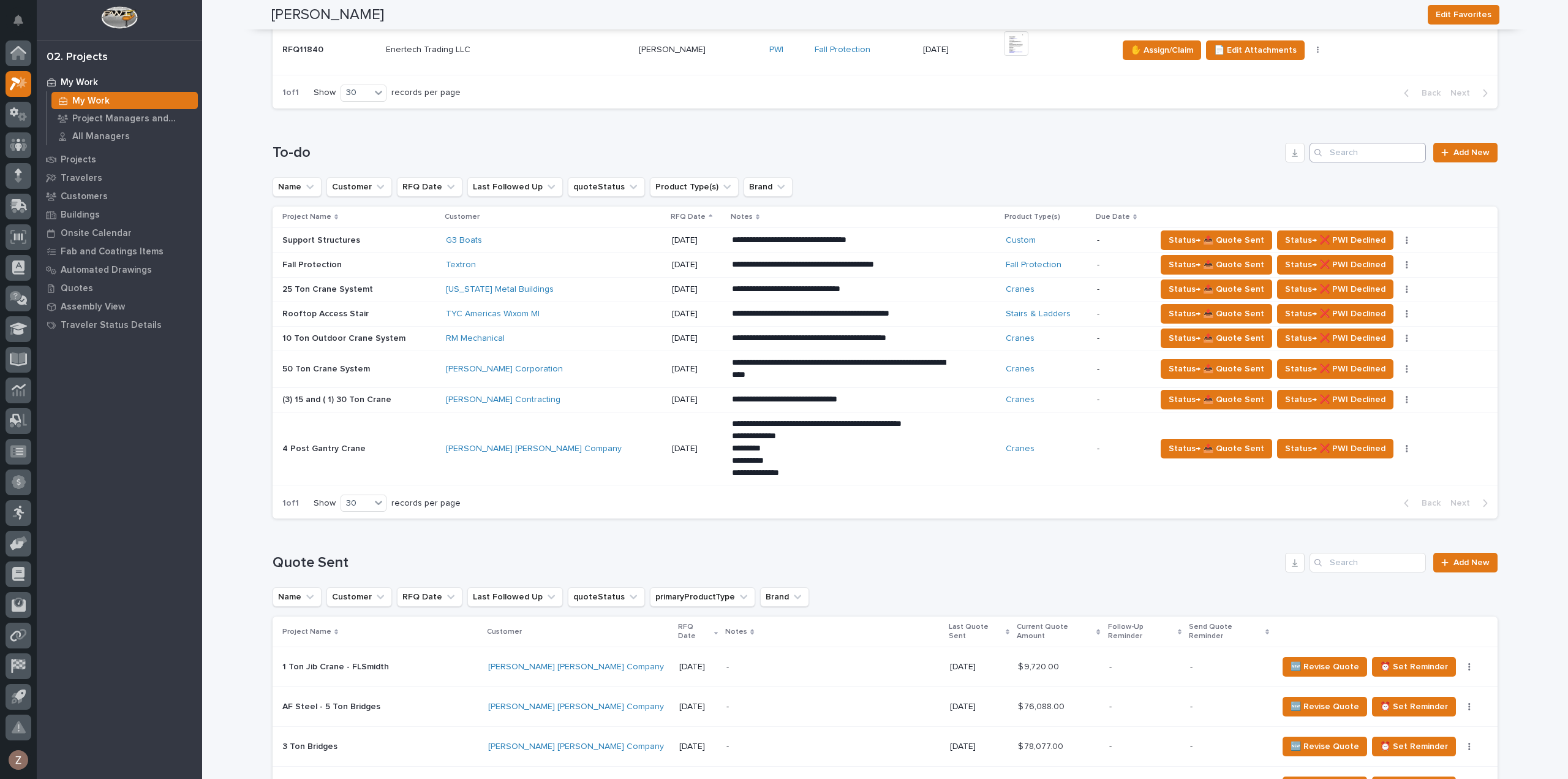
click at [1458, 109] on div "Back Next" at bounding box center [1445, 93] width 103 height 30
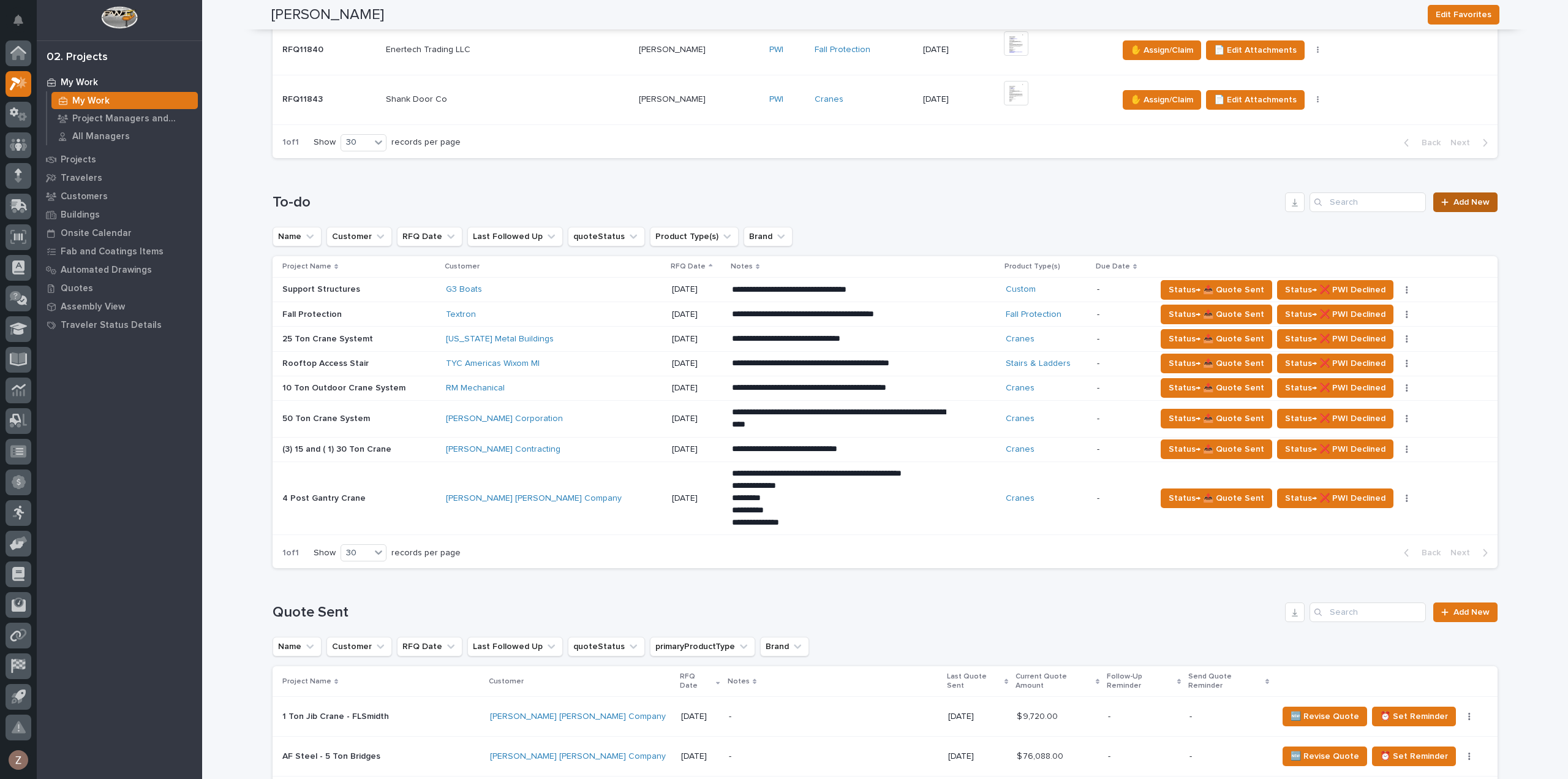
click at [1464, 201] on span "Add New" at bounding box center [1471, 202] width 36 height 9
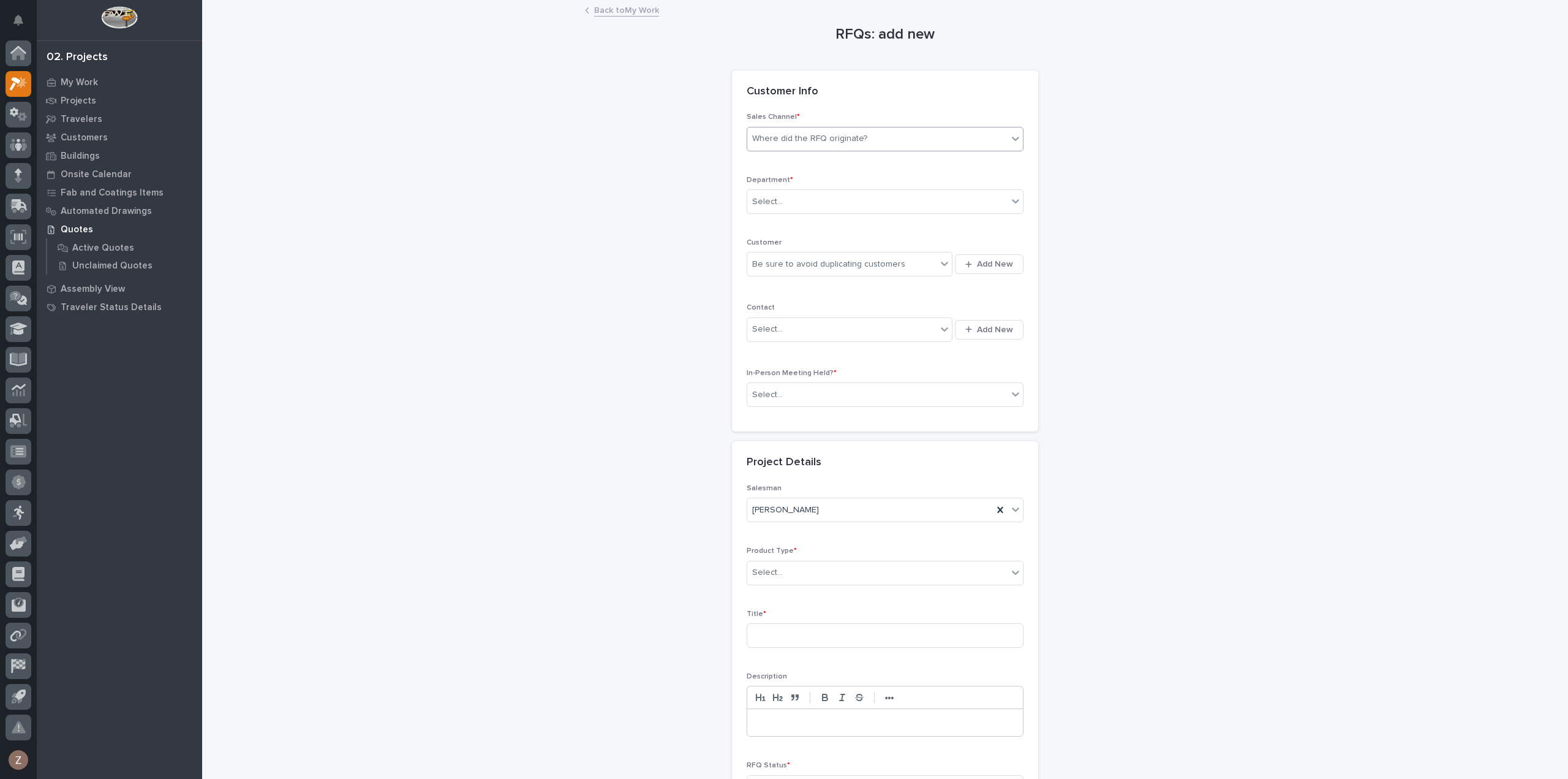
click at [811, 131] on div "Where did the RFQ originate?" at bounding box center [877, 138] width 260 height 20
click at [799, 182] on div "PWI" at bounding box center [880, 184] width 275 height 22
click at [798, 192] on div "Select..." at bounding box center [877, 202] width 260 height 20
click at [795, 222] on span "National Sales" at bounding box center [778, 223] width 62 height 13
click at [790, 258] on div "Be sure to avoid duplicating customers" at bounding box center [829, 265] width 153 height 13
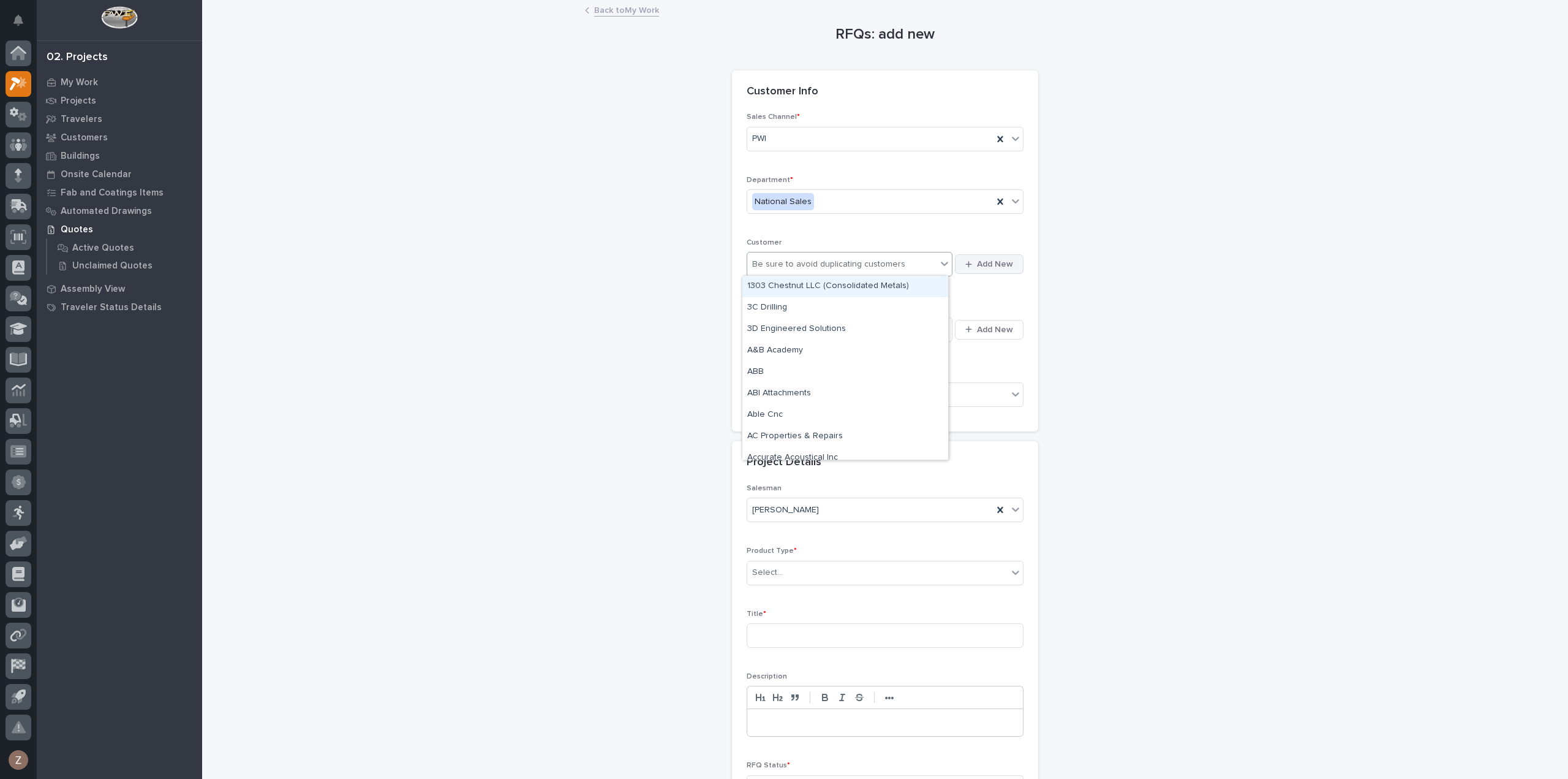
click at [982, 259] on span "Add New" at bounding box center [995, 264] width 36 height 11
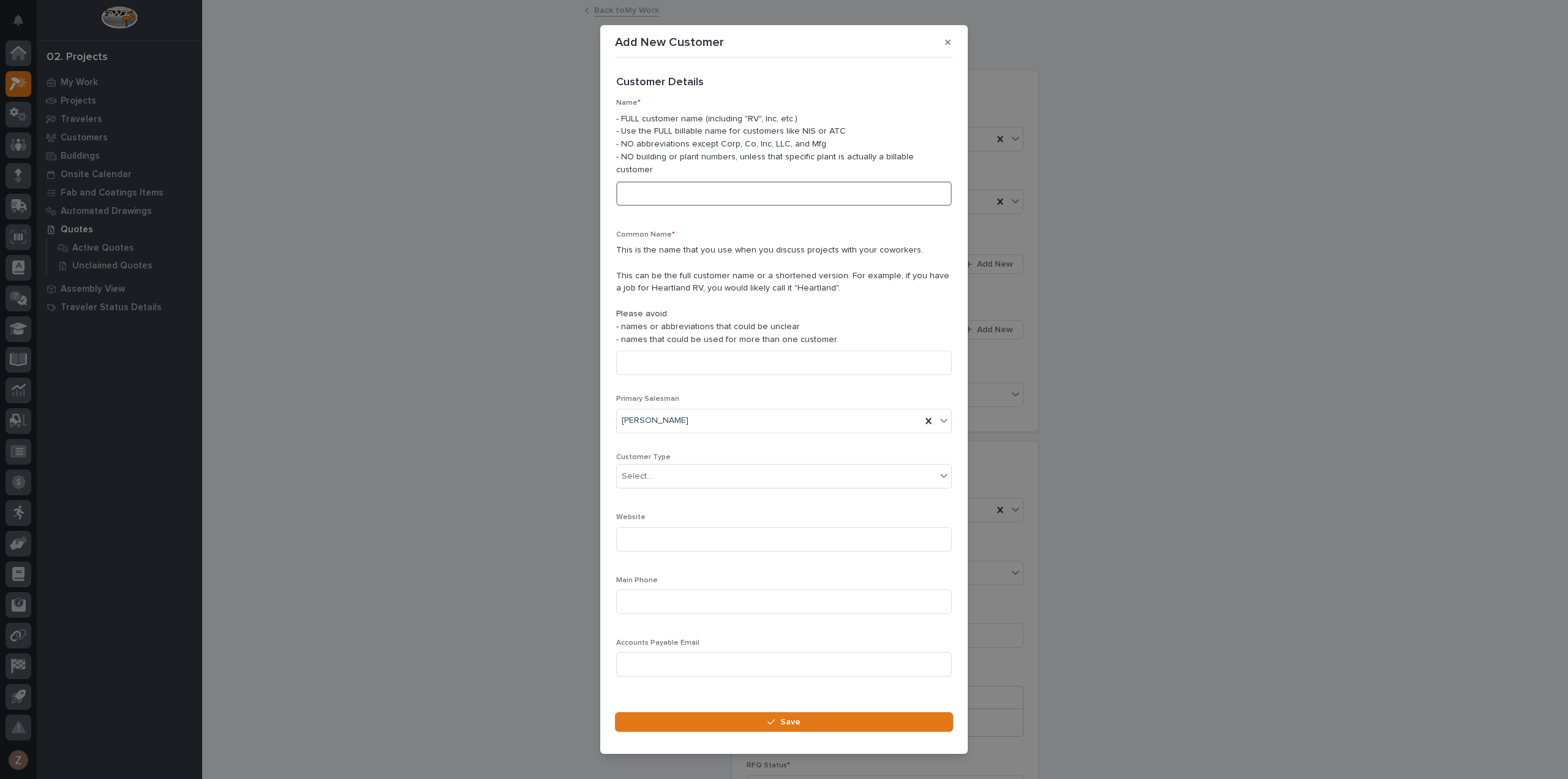
click at [658, 182] on input at bounding box center [784, 194] width 336 height 25
type input "Pecos Valley Quality Welding"
type input "p"
type input "Pecos Valley Quality Welding"
click at [714, 470] on div "Select..." at bounding box center [776, 476] width 319 height 20
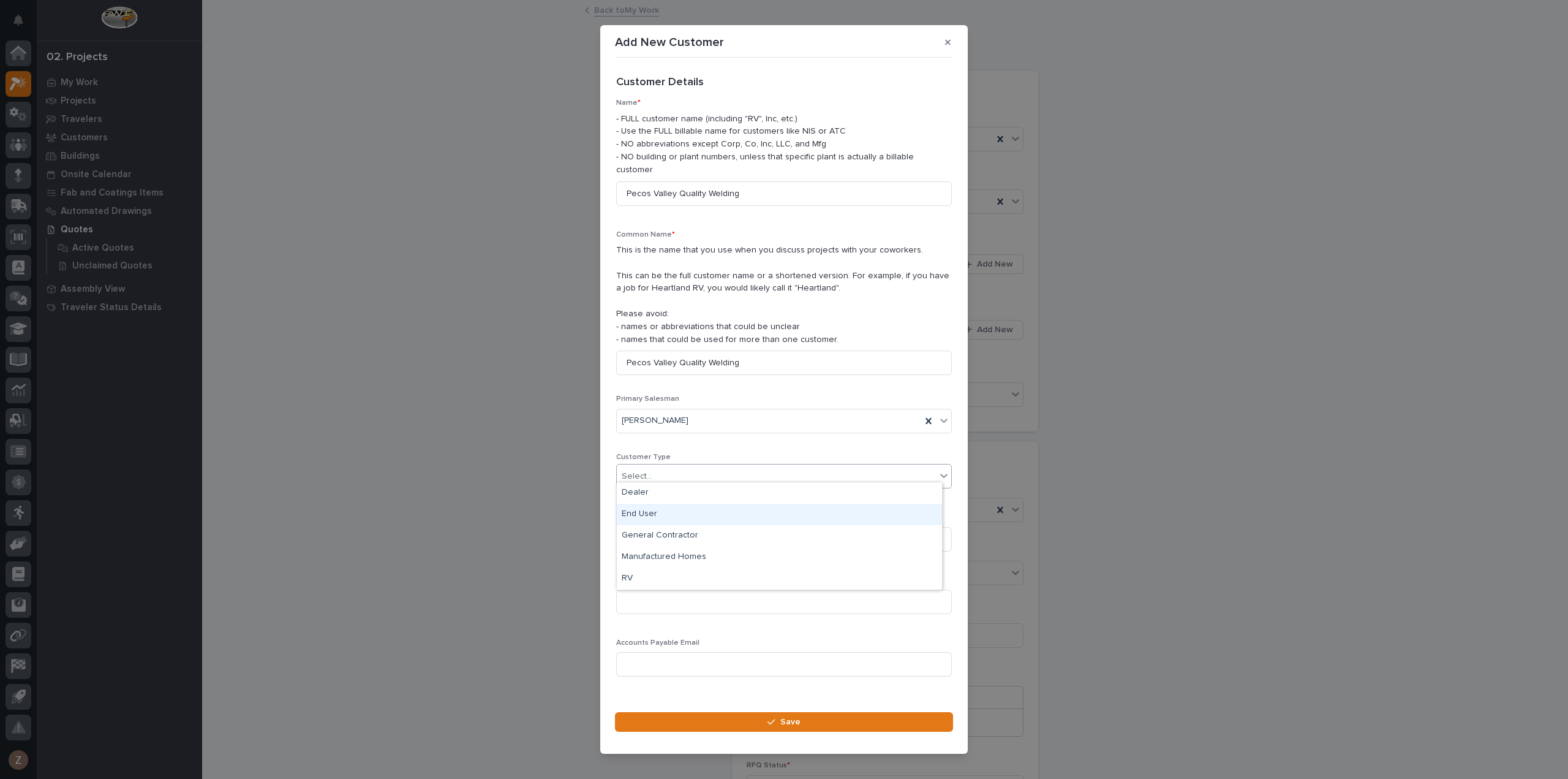
click at [695, 506] on div "End User" at bounding box center [780, 514] width 326 height 22
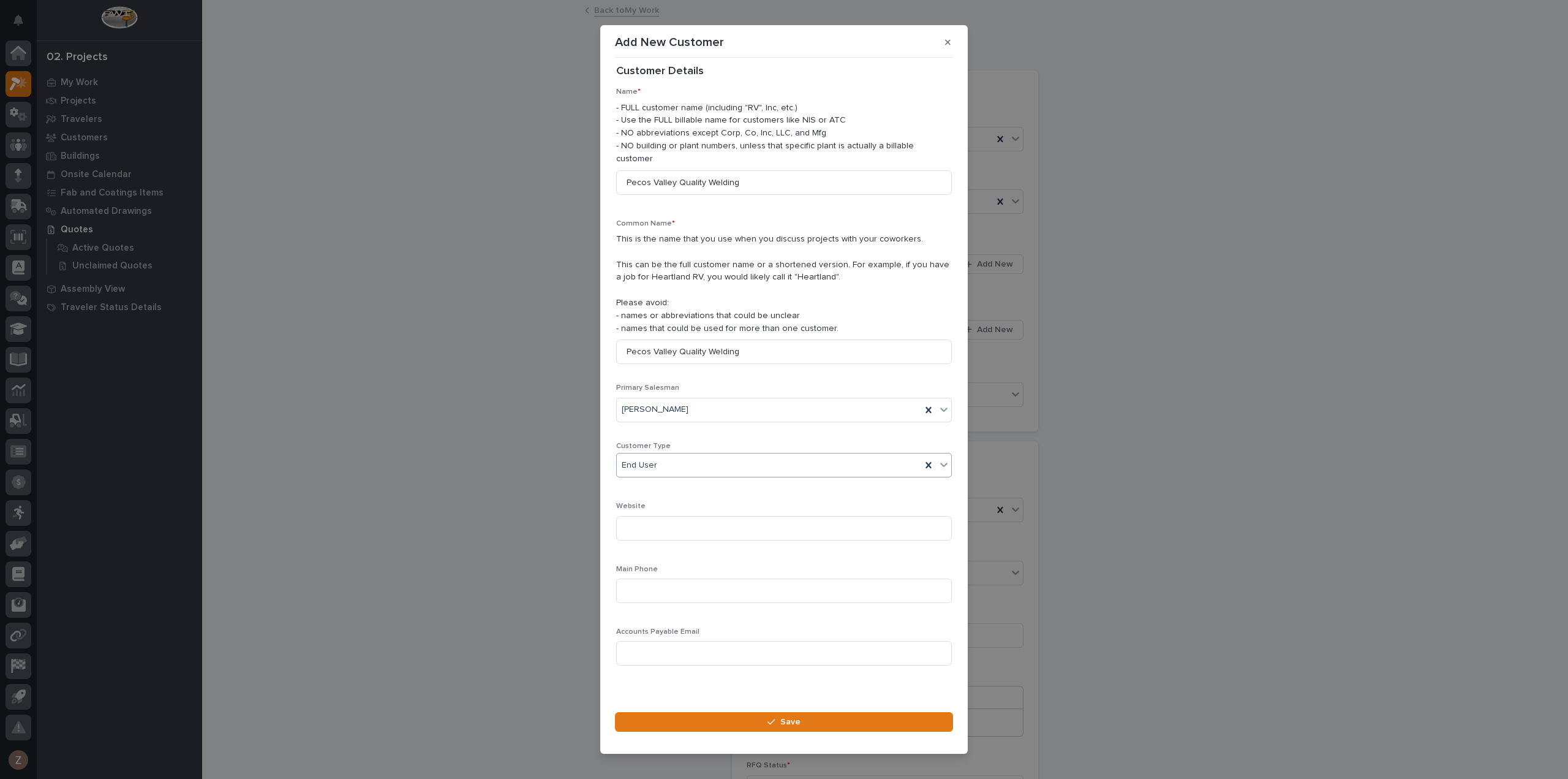
scroll to position [17, 0]
click at [753, 715] on button "Save" at bounding box center [784, 721] width 338 height 20
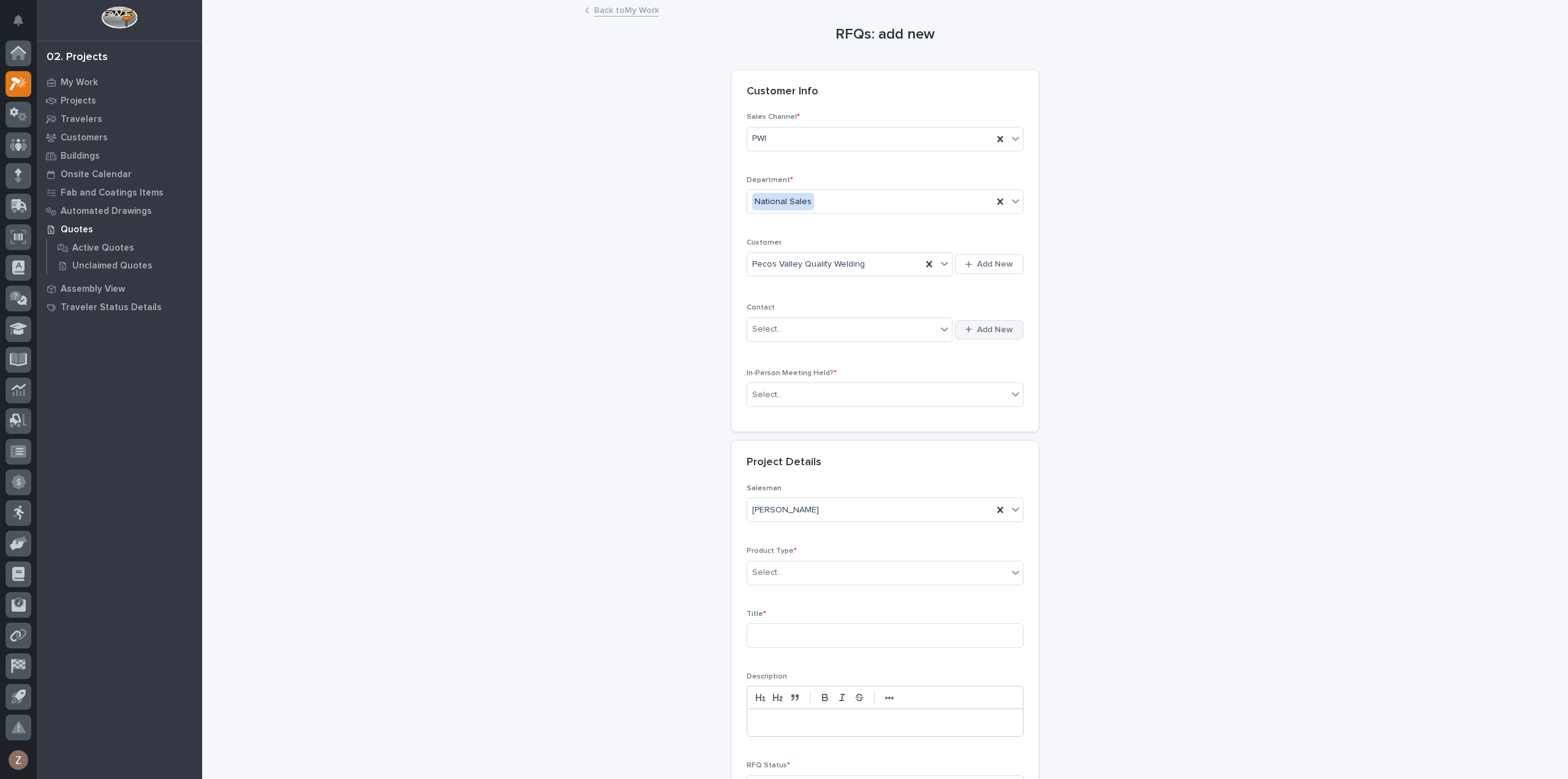
click at [980, 326] on span "Add New" at bounding box center [995, 329] width 36 height 11
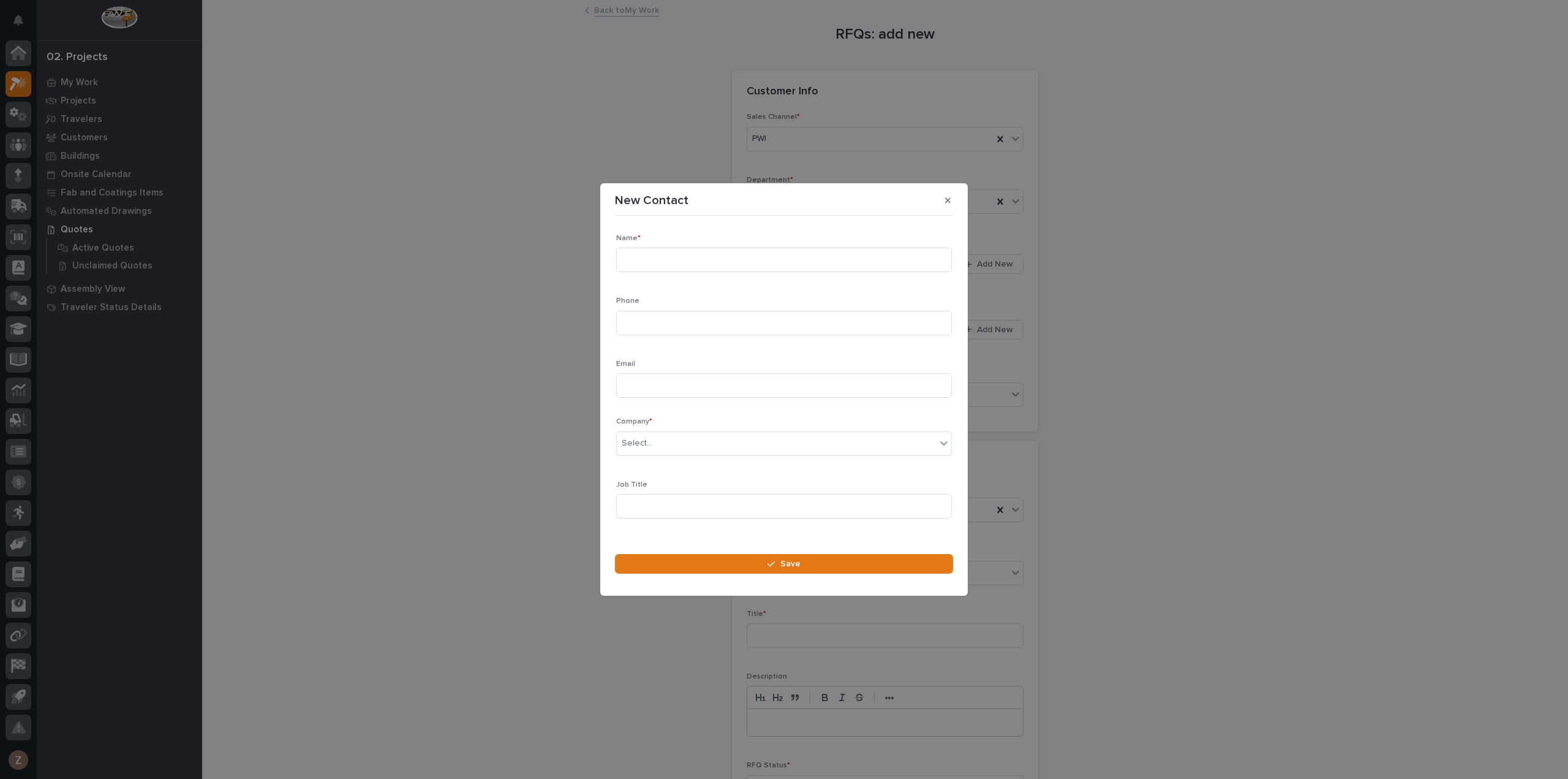
click at [680, 244] on div "Name *" at bounding box center [784, 257] width 336 height 47
click at [680, 253] on input at bounding box center [784, 260] width 336 height 25
type input "Mike Roybal"
type input "505-470-6758"
type input "pvqw1971@gmail.com"
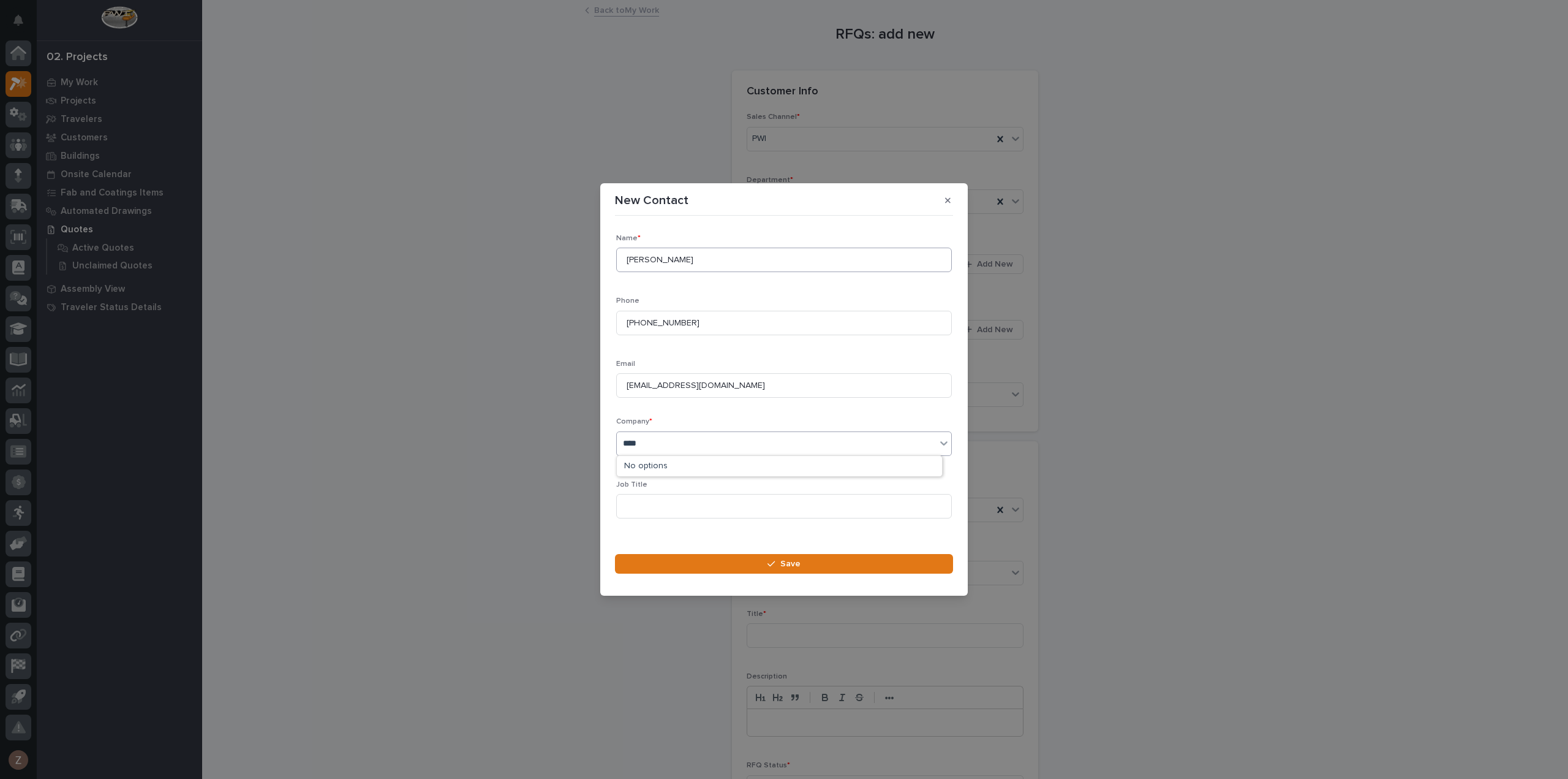
type input "*****"
click at [734, 461] on div "Pecos Valley Quality Welding" at bounding box center [780, 467] width 326 height 22
click at [784, 569] on button "Save" at bounding box center [784, 563] width 338 height 20
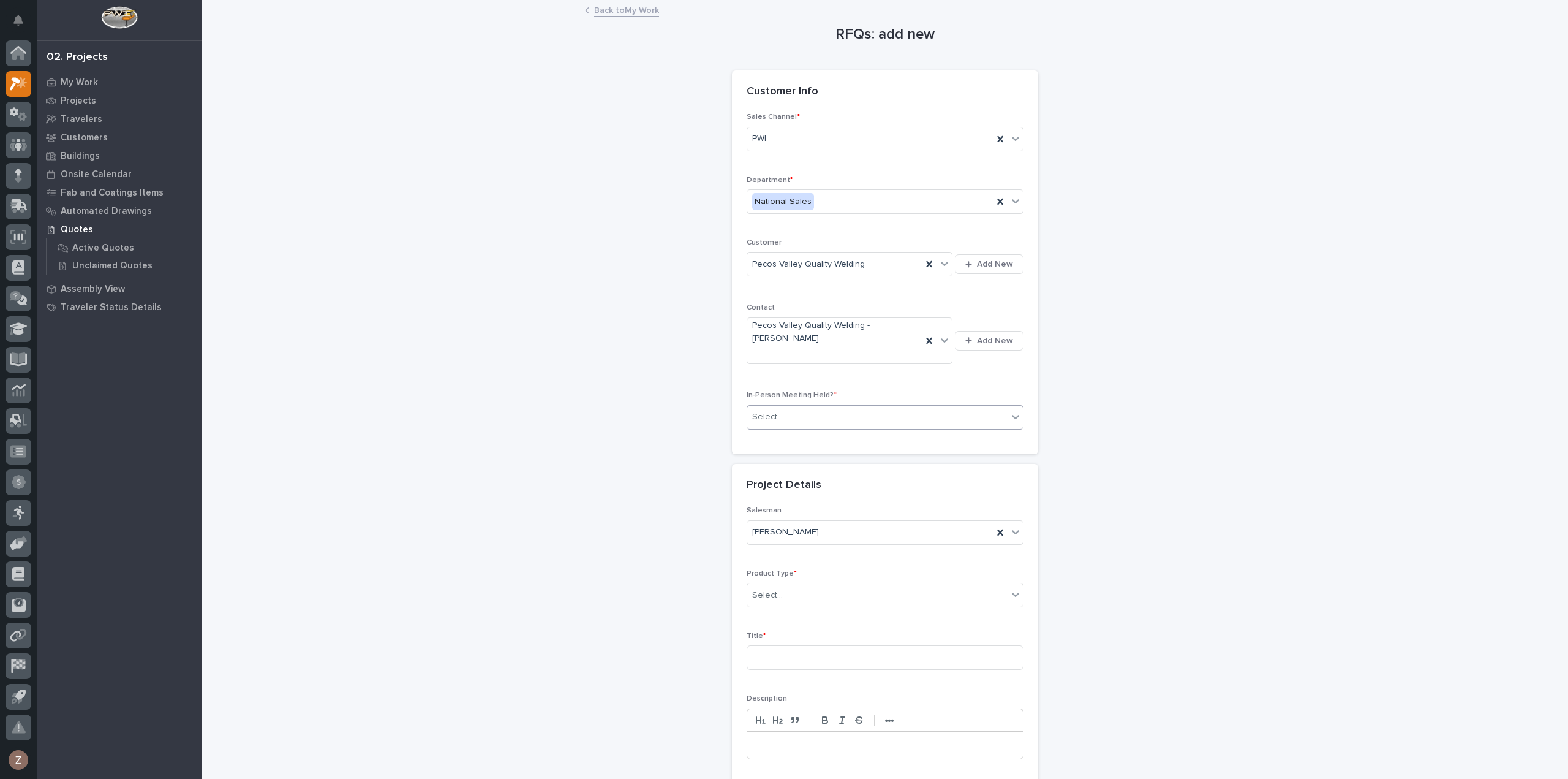
click at [810, 407] on div "Select..." at bounding box center [877, 416] width 260 height 20
drag, startPoint x: 805, startPoint y: 416, endPoint x: 799, endPoint y: 447, distance: 31.6
click at [800, 435] on div "No" at bounding box center [880, 437] width 275 height 22
click at [810, 585] on div "Select..." at bounding box center [877, 594] width 260 height 20
click at [827, 615] on div "Cranes" at bounding box center [880, 614] width 275 height 22
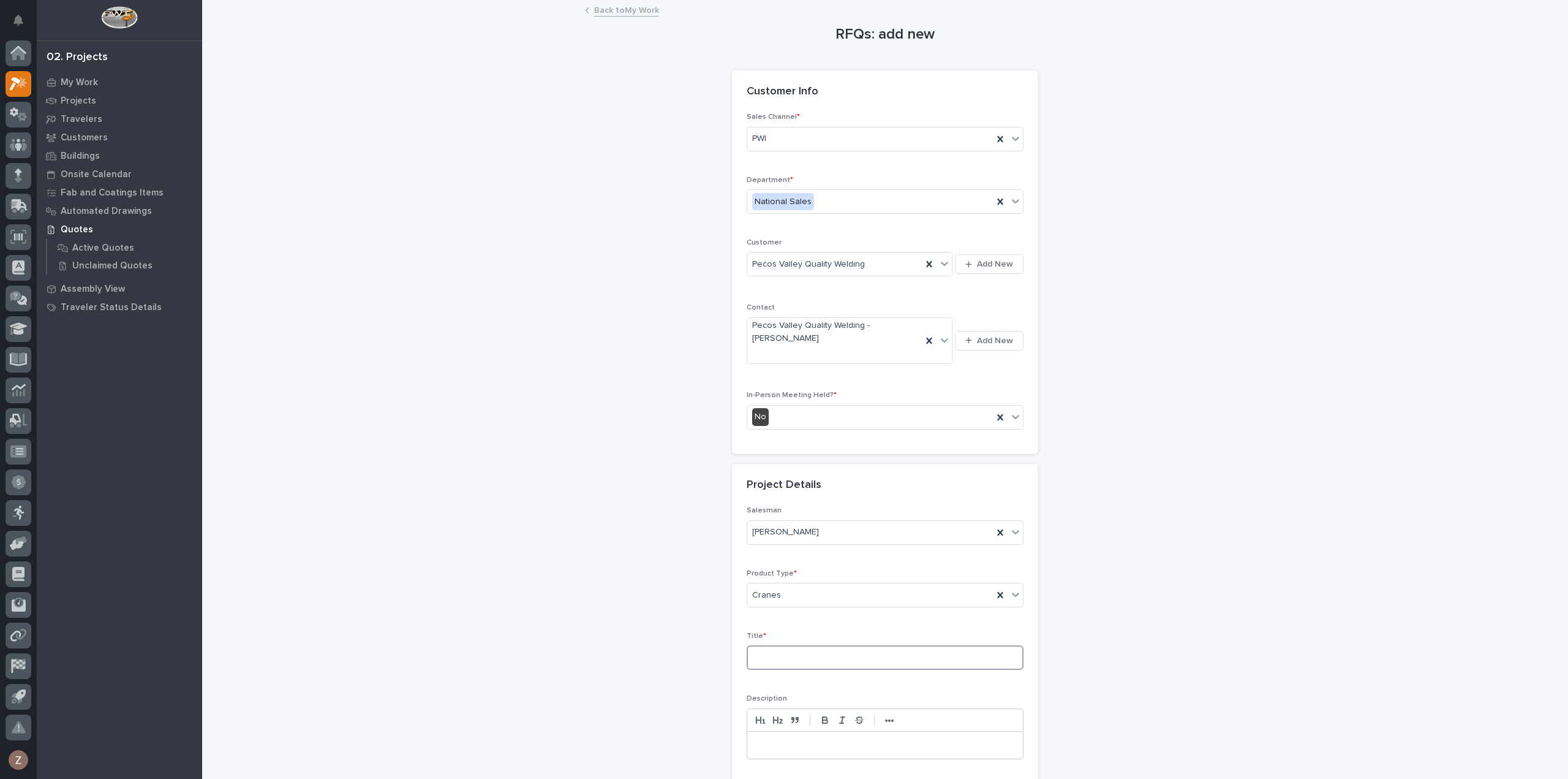
drag, startPoint x: 783, startPoint y: 629, endPoint x: 767, endPoint y: 598, distance: 34.9
click at [784, 646] on input at bounding box center [885, 658] width 277 height 25
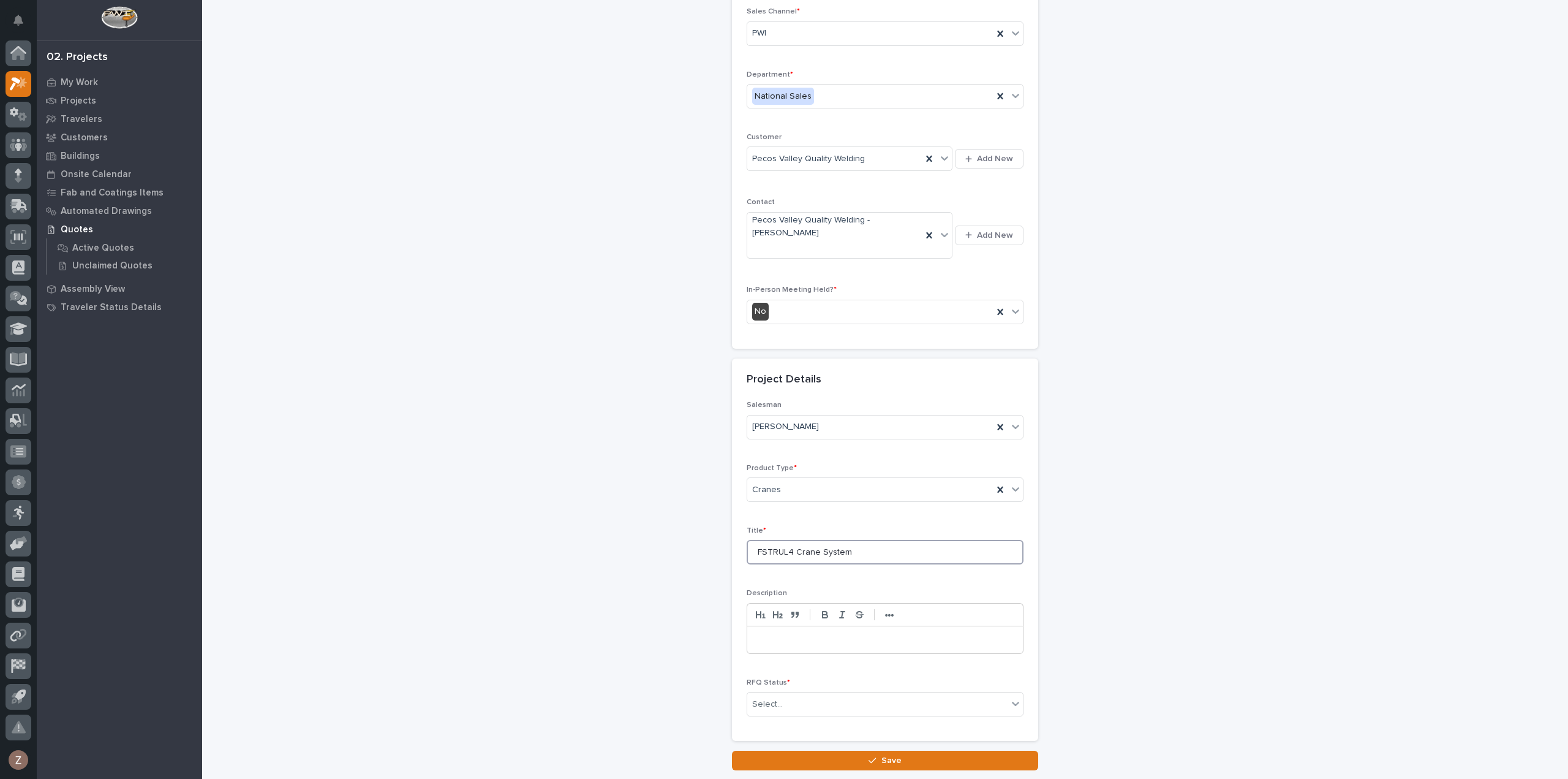
scroll to position [166, 0]
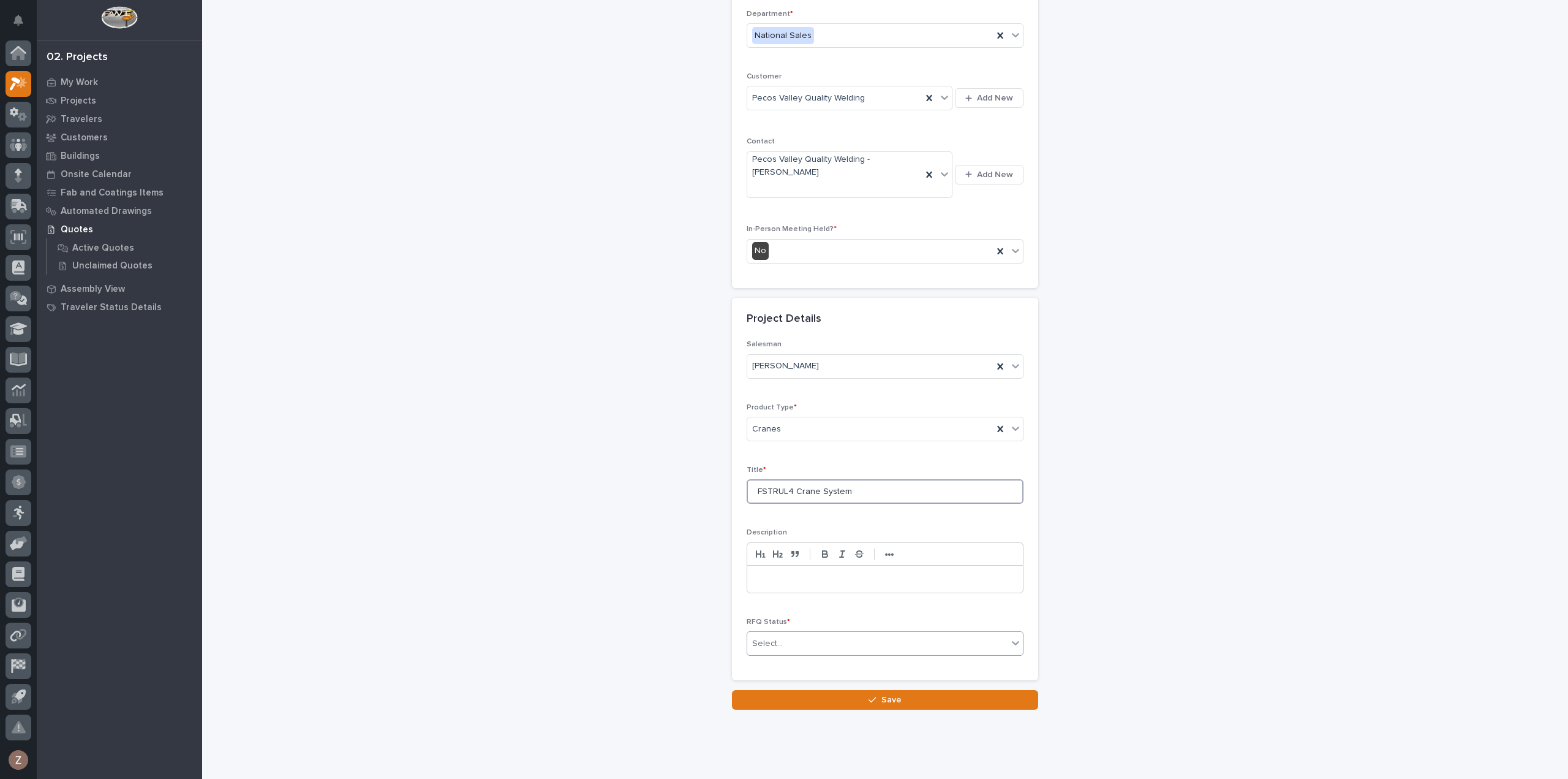
type input "FSTRUL4 Crane System"
click at [806, 633] on div "Select..." at bounding box center [877, 643] width 260 height 20
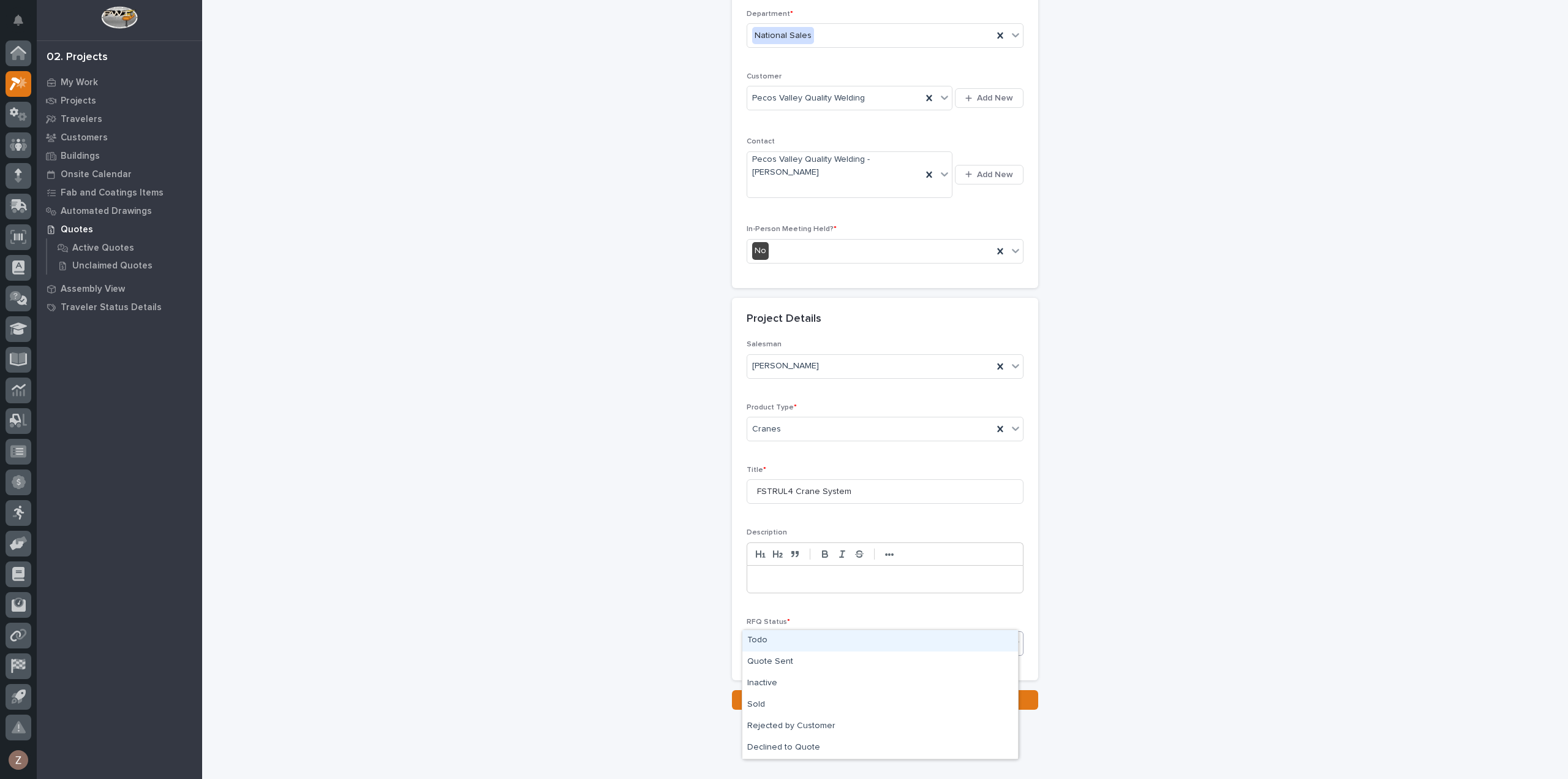
click at [793, 638] on div "Todo" at bounding box center [880, 641] width 275 height 22
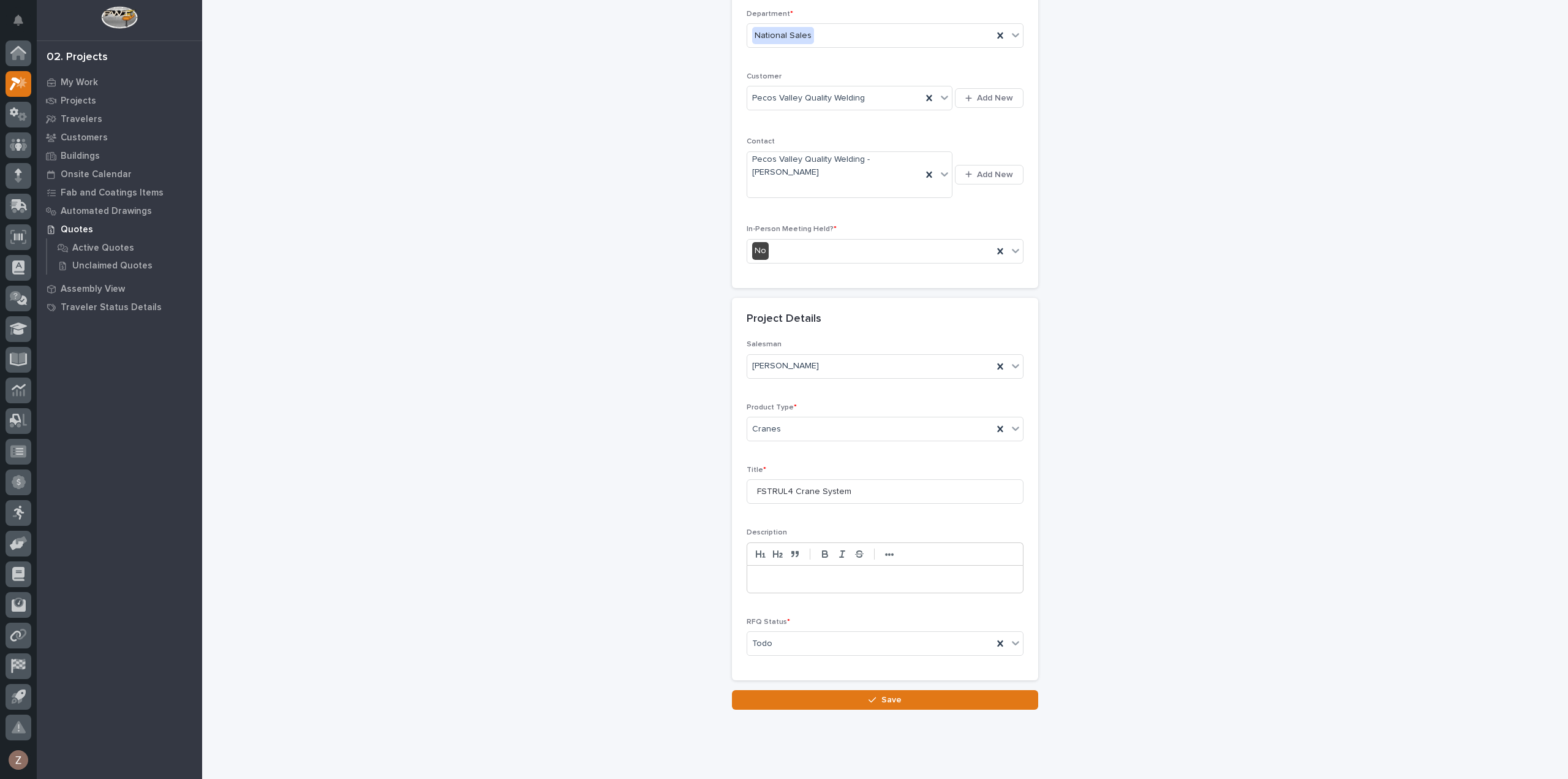
click at [803, 660] on div "Loading... Saving… Customer Info Sales Channel * PWI Department * National Sale…" at bounding box center [886, 297] width 307 height 786
click at [818, 690] on button "Save" at bounding box center [886, 699] width 307 height 20
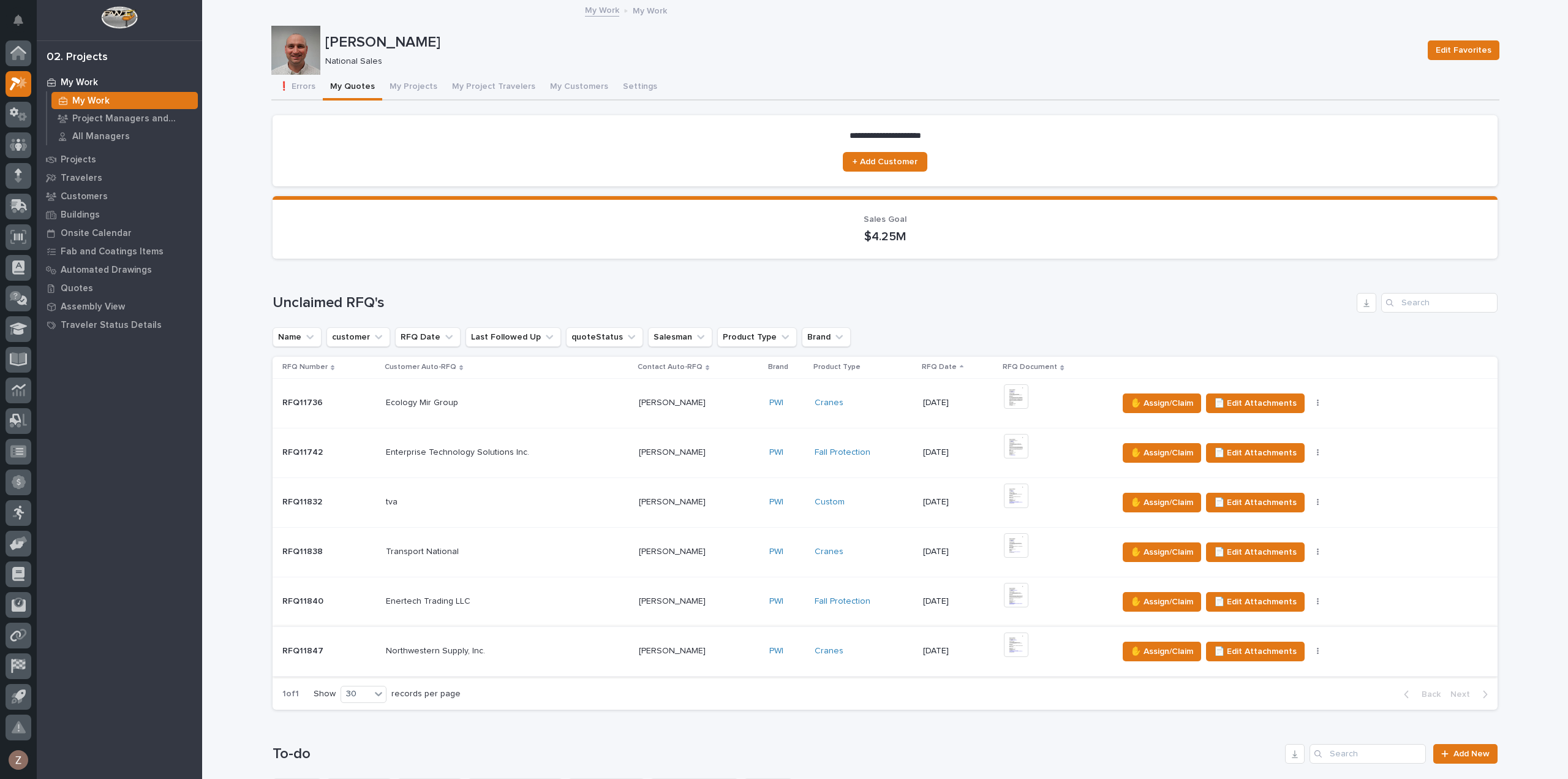
click at [1009, 640] on img at bounding box center [1016, 645] width 25 height 25
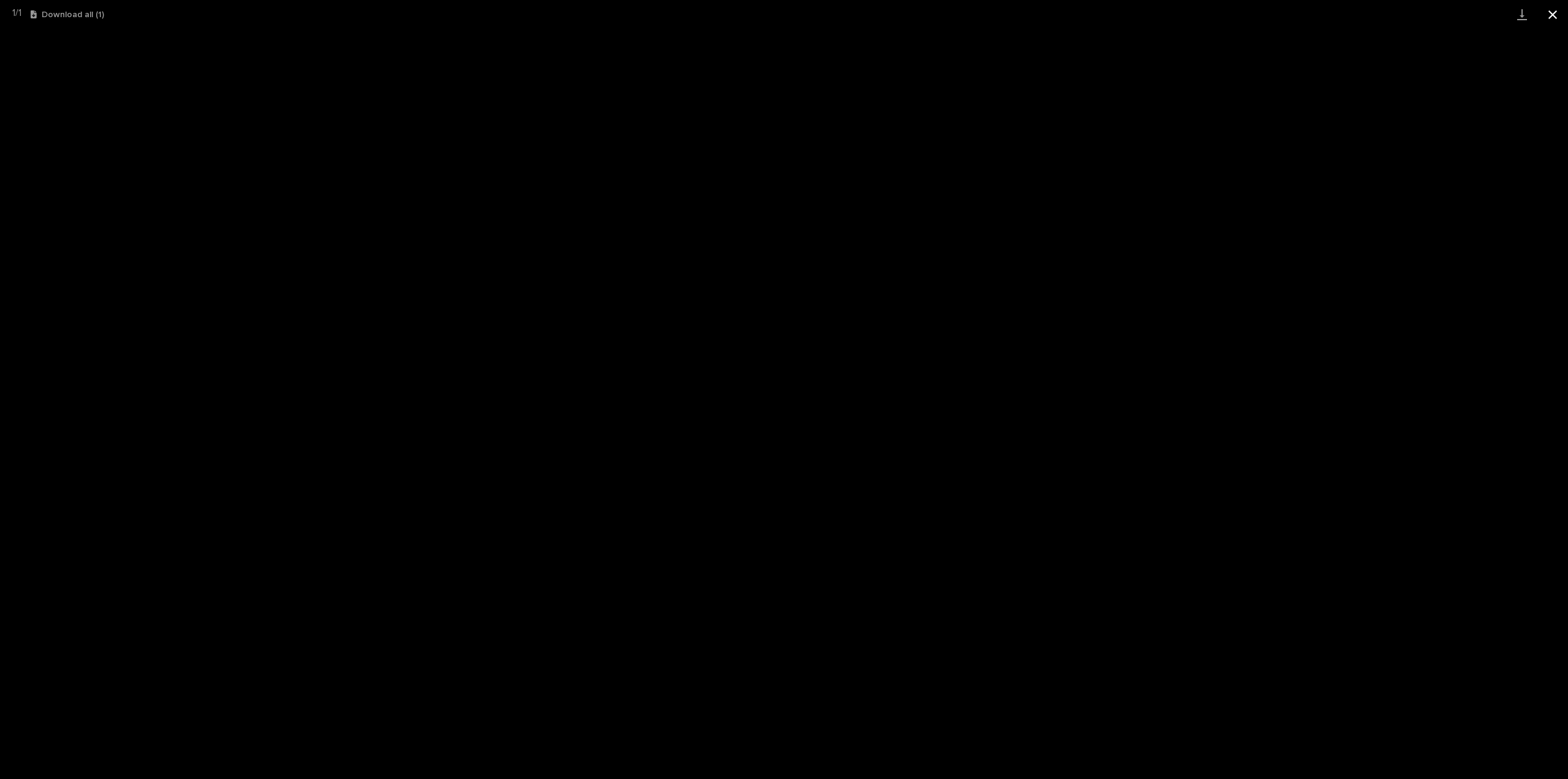
click at [1549, 15] on button "Close gallery" at bounding box center [1553, 14] width 30 height 28
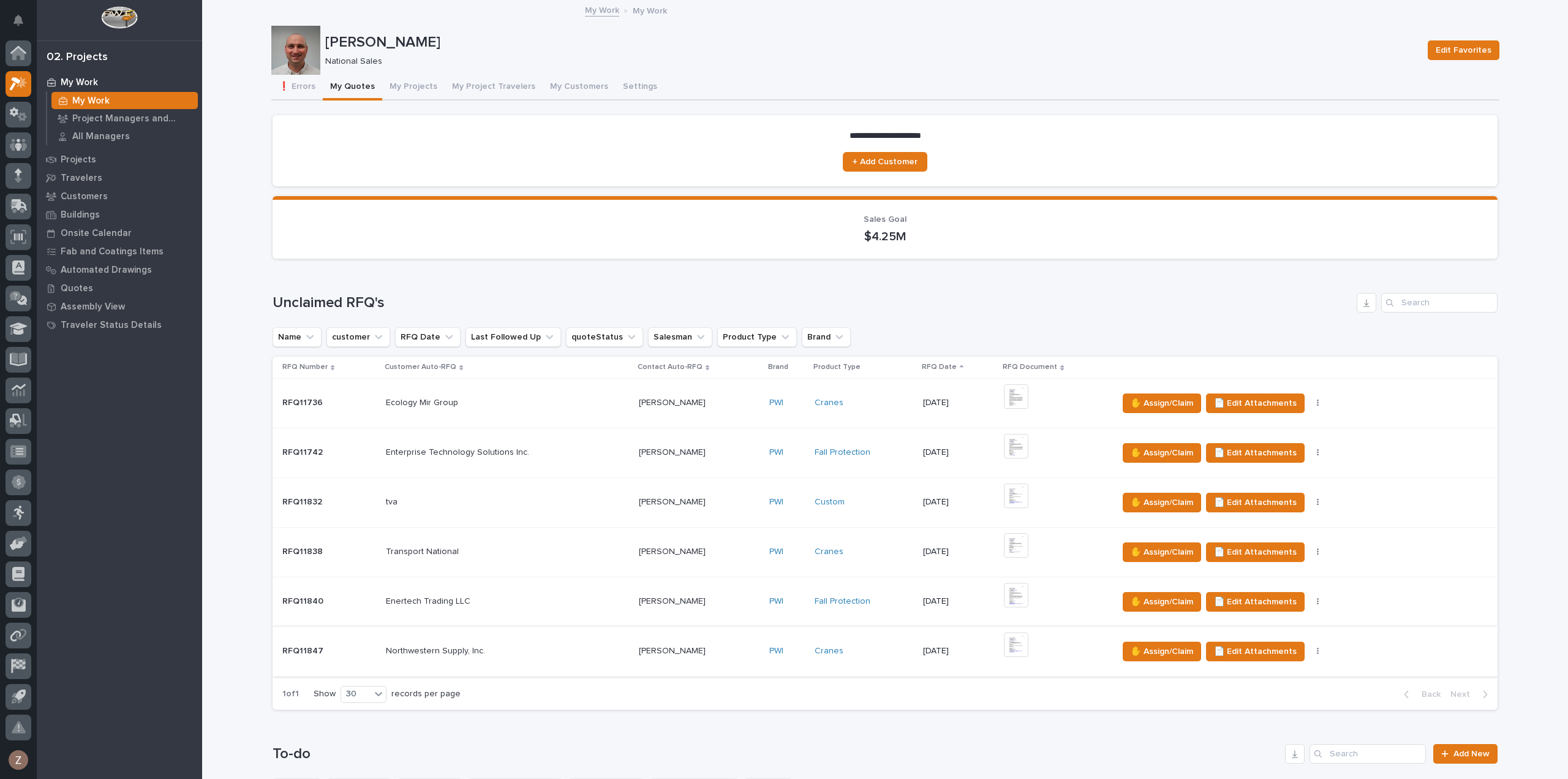
click at [1004, 639] on img at bounding box center [1016, 645] width 25 height 25
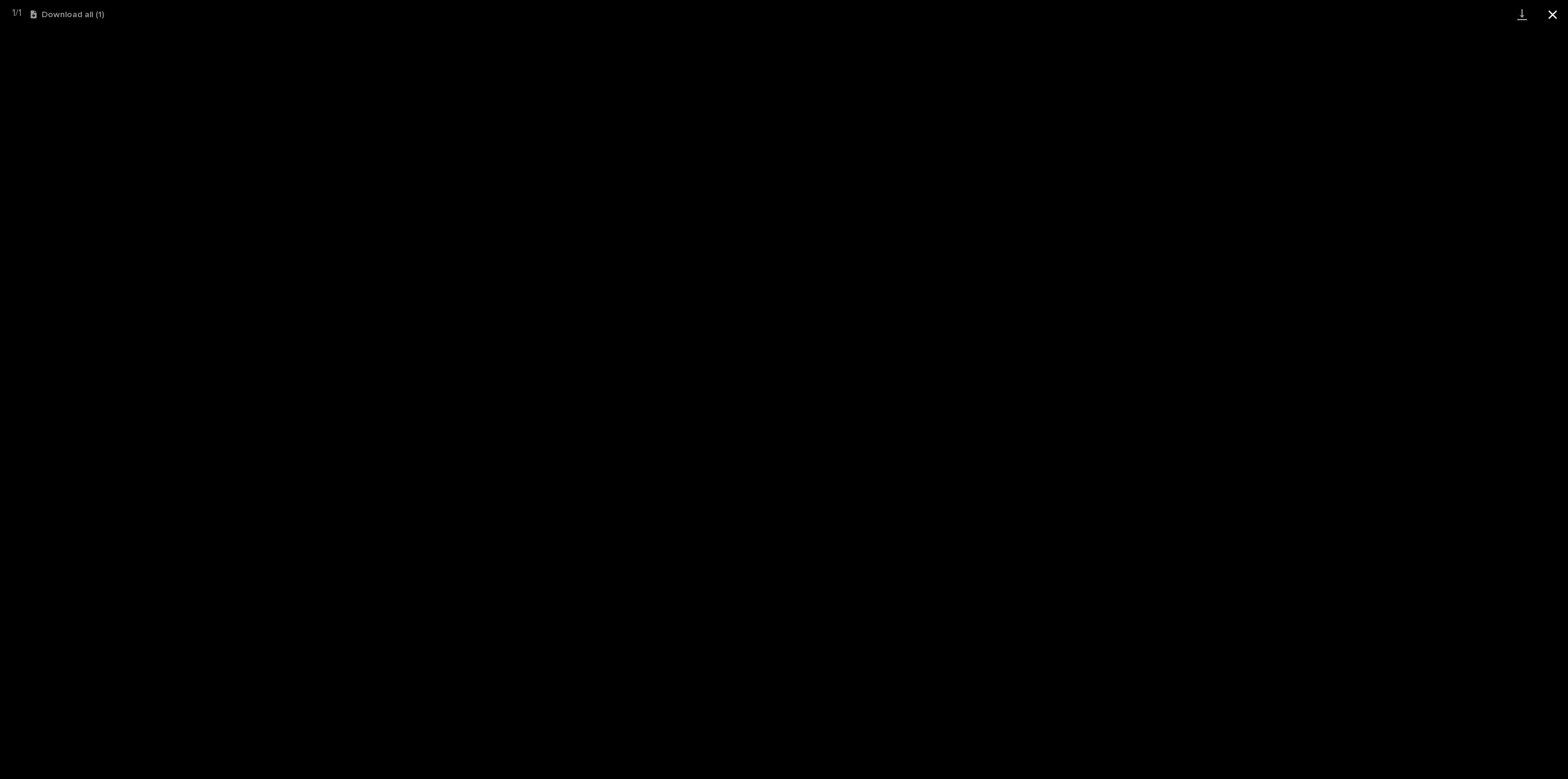
click at [1554, 15] on button "Close gallery" at bounding box center [1553, 14] width 30 height 28
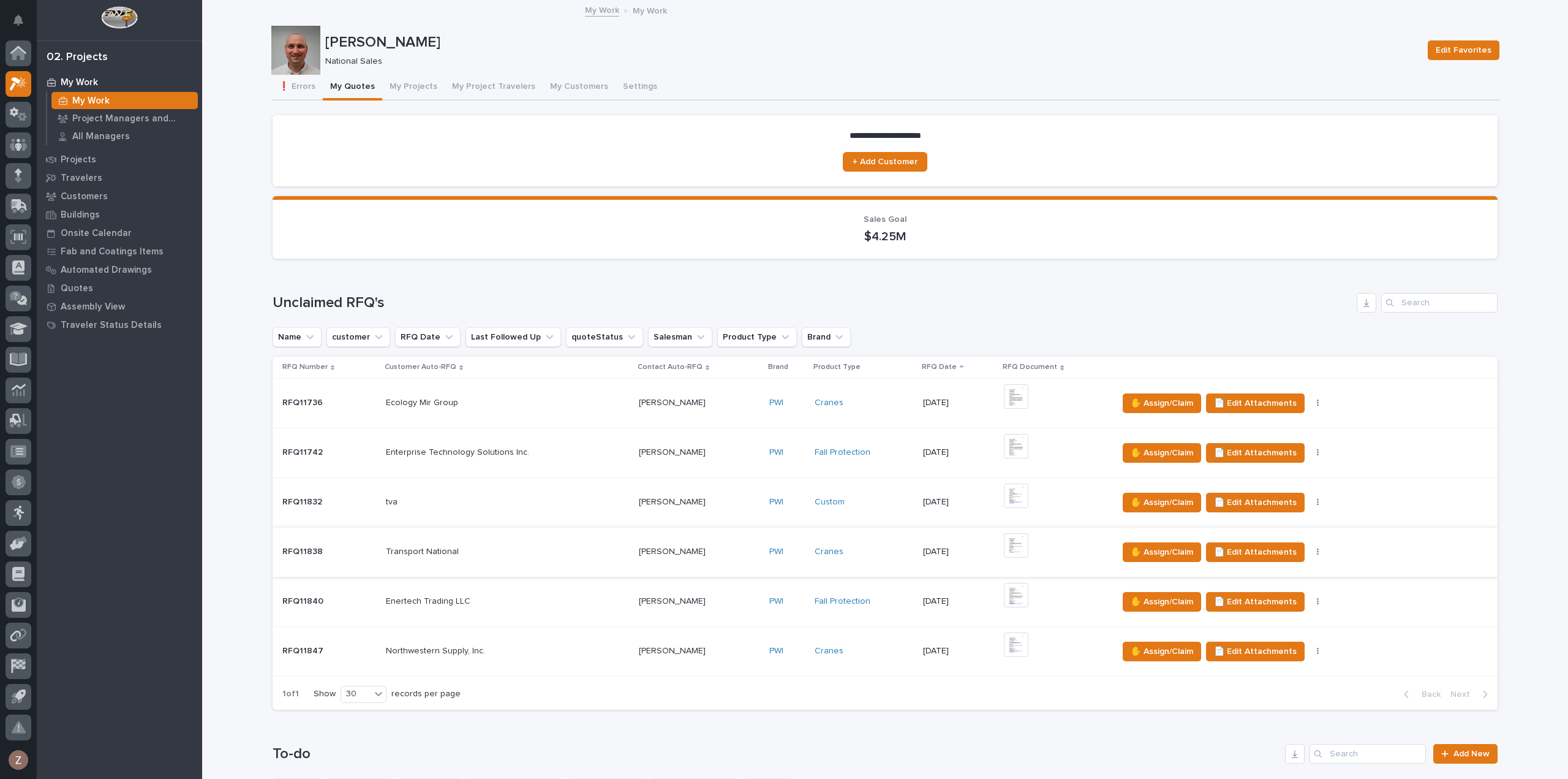
click at [1022, 542] on img at bounding box center [1016, 545] width 25 height 25
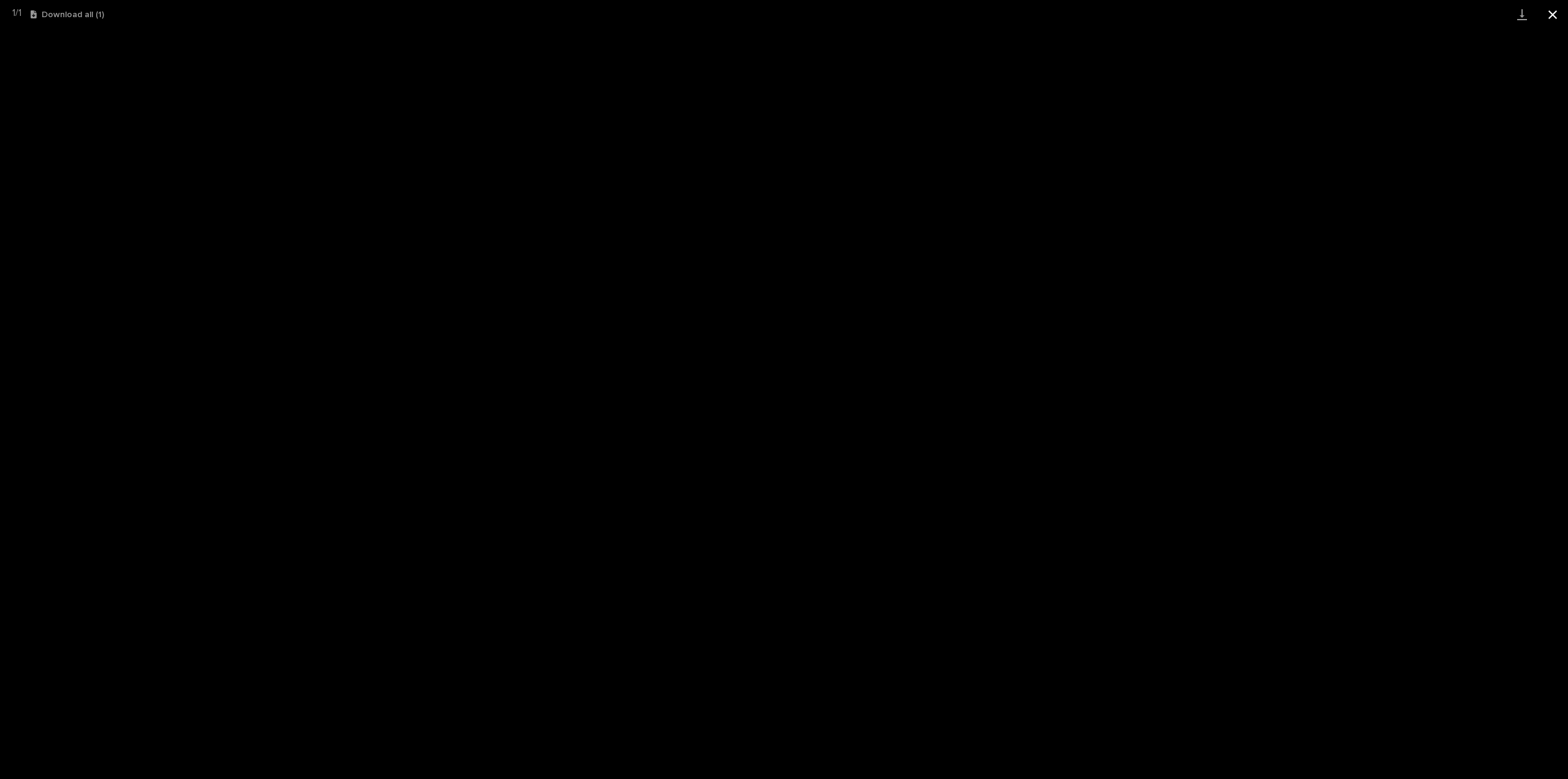
click at [1558, 18] on button "Close gallery" at bounding box center [1553, 14] width 30 height 28
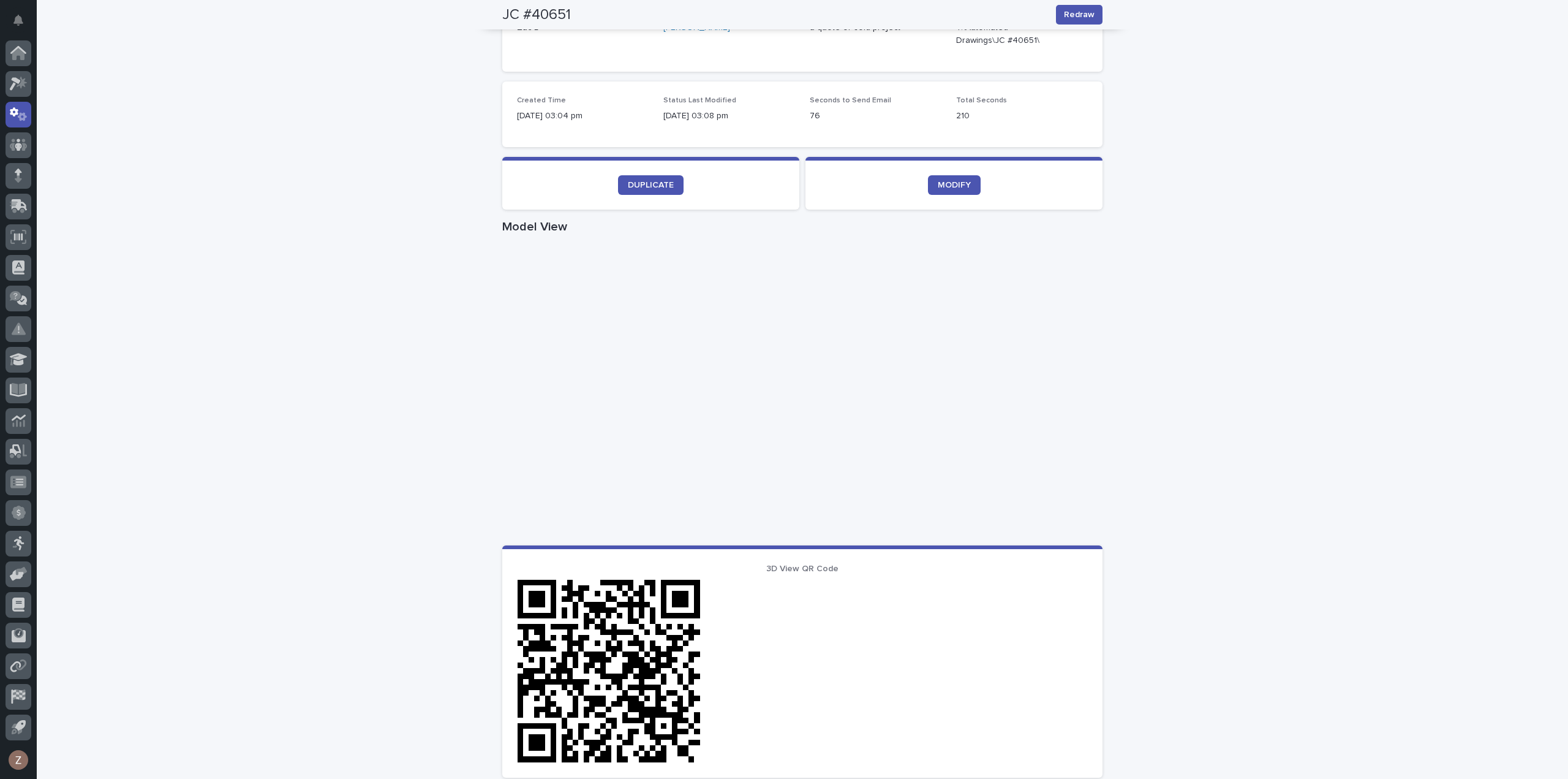
scroll to position [115, 0]
